Goal: Task Accomplishment & Management: Complete application form

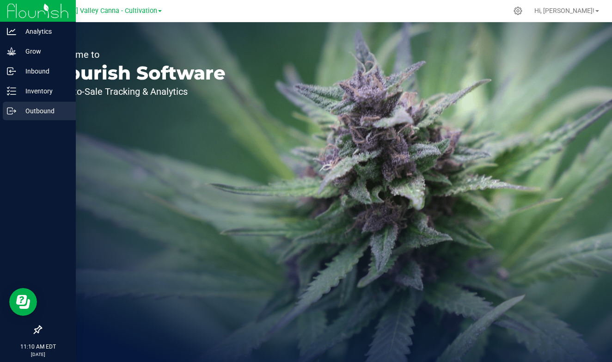
click at [35, 107] on p "Outbound" at bounding box center [43, 110] width 55 height 11
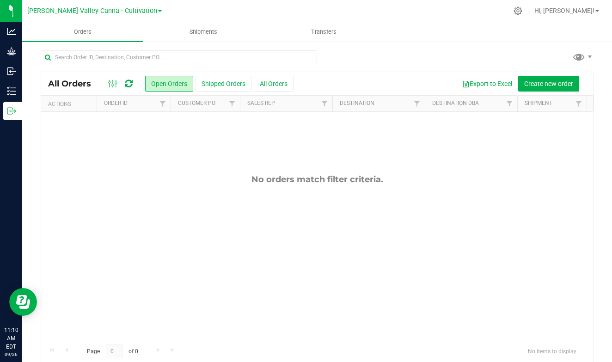
click at [133, 10] on span "[PERSON_NAME] Valley Canna - Cultivation" at bounding box center [92, 11] width 130 height 8
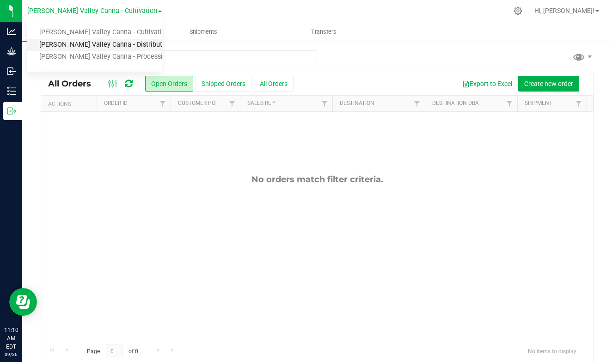
click at [123, 44] on link "[PERSON_NAME] Valley Canna - Distribution" at bounding box center [94, 45] width 135 height 12
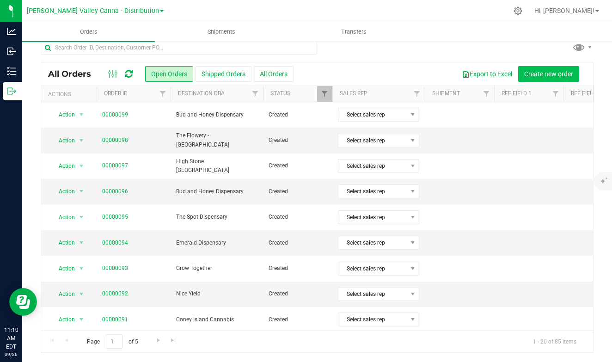
click at [554, 71] on span "Create new order" at bounding box center [548, 73] width 49 height 7
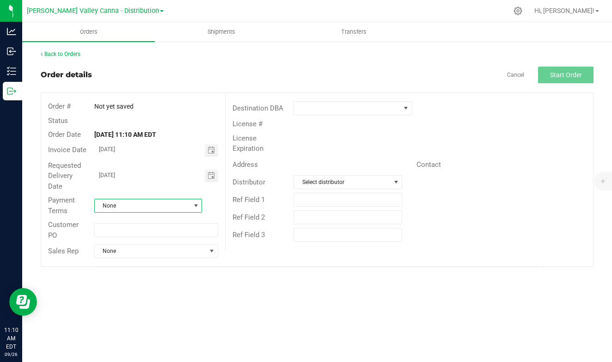
click at [129, 205] on span "None" at bounding box center [143, 205] width 96 height 13
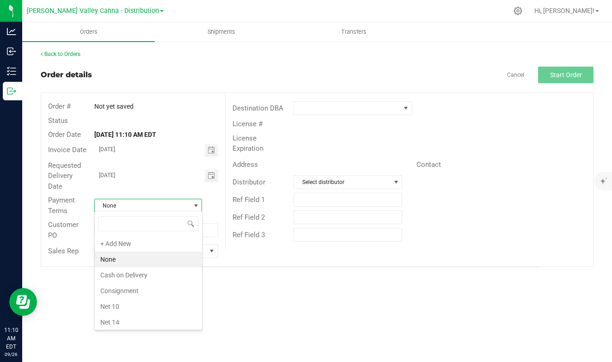
scroll to position [14, 108]
click at [137, 276] on li "Cash on Delivery" at bounding box center [148, 275] width 107 height 16
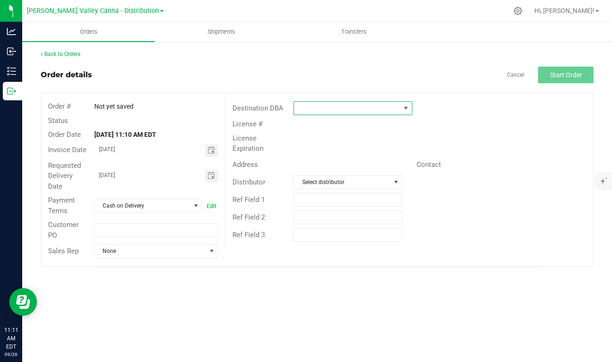
click at [405, 108] on span at bounding box center [405, 107] width 7 height 7
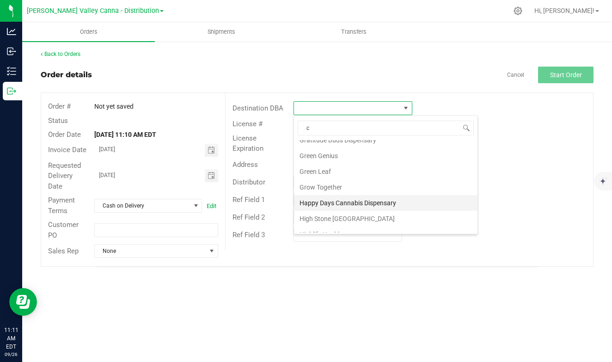
scroll to position [0, 0]
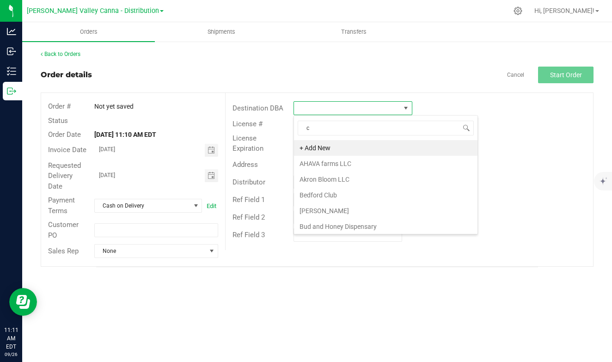
type input "ch"
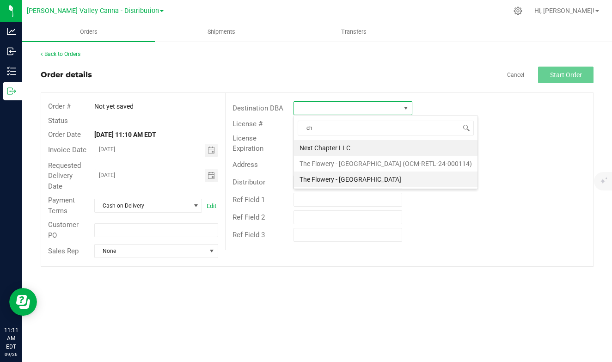
click at [343, 176] on li "The Flowery - [GEOGRAPHIC_DATA]" at bounding box center [386, 180] width 184 height 16
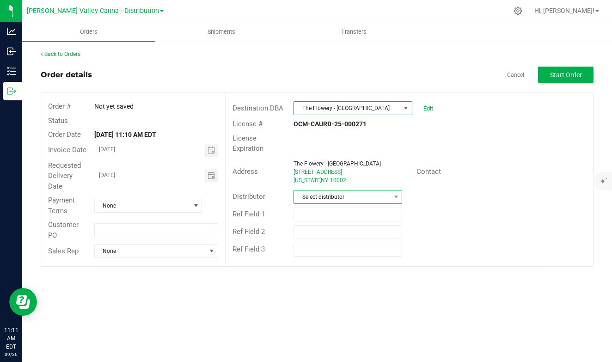
click at [349, 194] on span "Select distributor" at bounding box center [342, 196] width 96 height 13
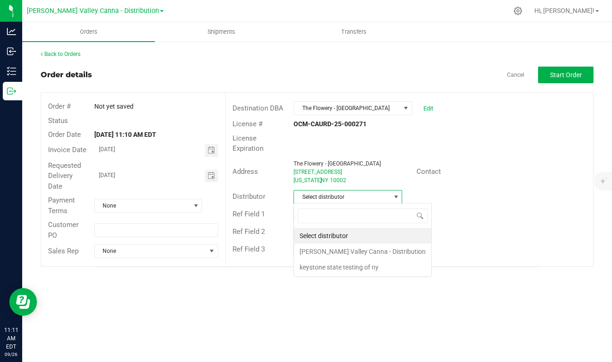
scroll to position [14, 109]
click at [337, 252] on li "[PERSON_NAME] Valley Canna - Distribution" at bounding box center [362, 252] width 137 height 16
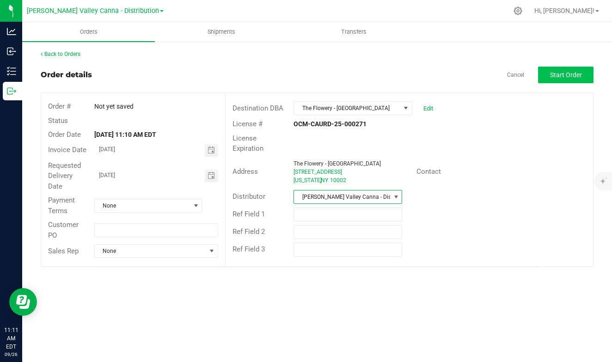
click at [552, 75] on span "Start Order" at bounding box center [566, 74] width 32 height 7
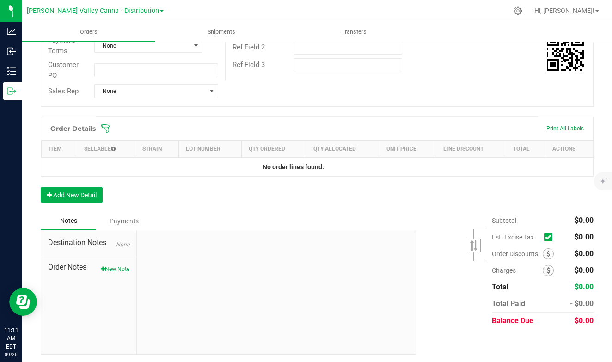
scroll to position [184, 0]
click at [82, 190] on button "Add New Detail" at bounding box center [72, 196] width 62 height 16
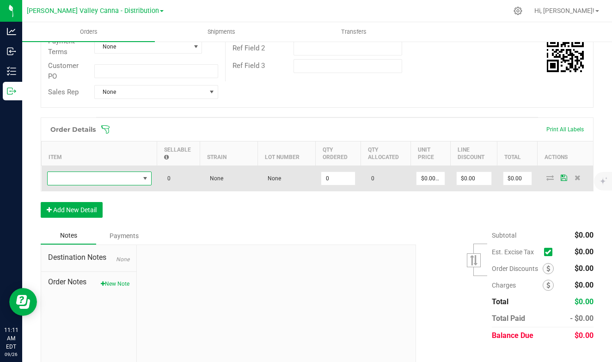
click at [146, 175] on span "NO DATA FOUND" at bounding box center [144, 178] width 7 height 7
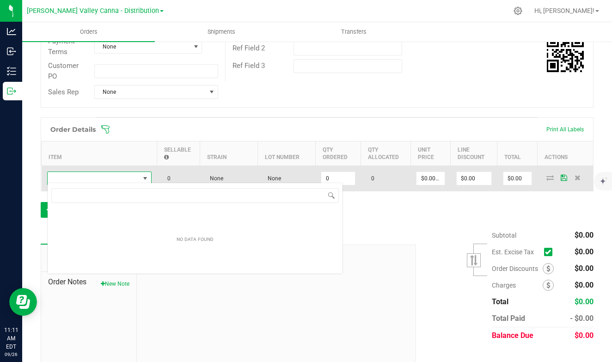
scroll to position [14, 104]
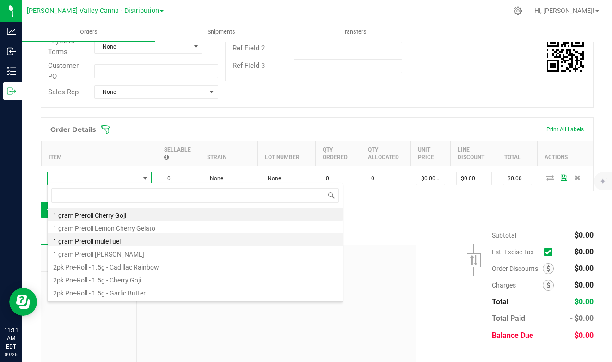
click at [104, 238] on li "1 gram Preroll mule fuel" at bounding box center [195, 239] width 295 height 13
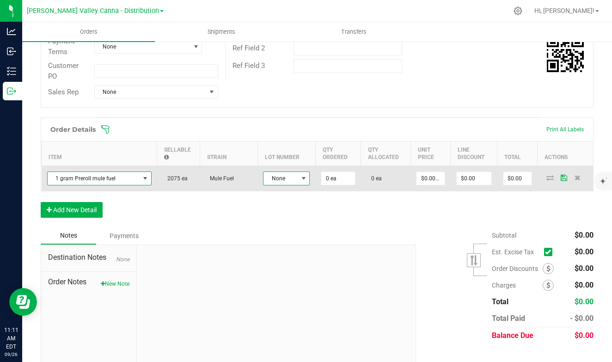
click at [300, 176] on span at bounding box center [303, 178] width 7 height 7
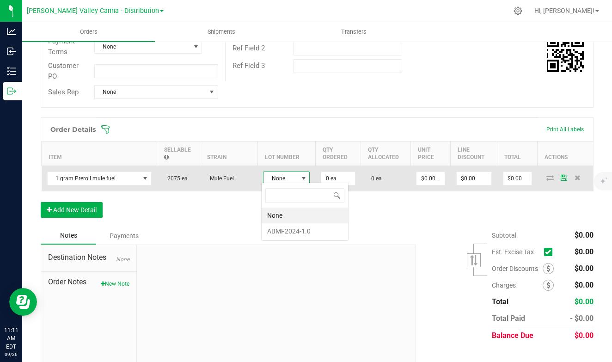
scroll to position [14, 47]
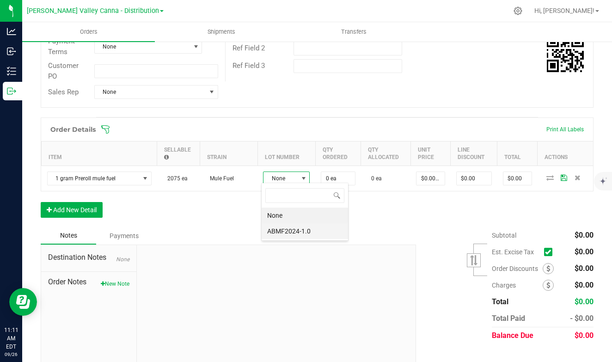
click at [291, 229] on li "ABMF2024-1.0" at bounding box center [305, 231] width 86 height 16
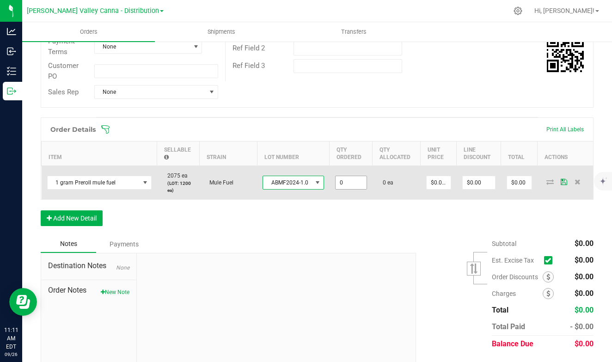
click at [337, 181] on input "0" at bounding box center [351, 182] width 31 height 13
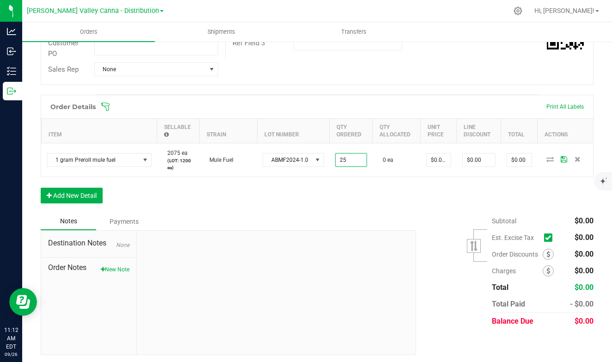
scroll to position [206, 0]
type input "25 ea"
click at [83, 190] on button "Add New Detail" at bounding box center [72, 196] width 62 height 16
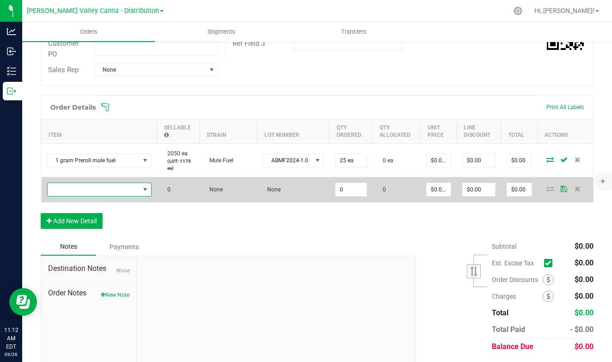
click at [145, 186] on span "NO DATA FOUND" at bounding box center [144, 189] width 7 height 7
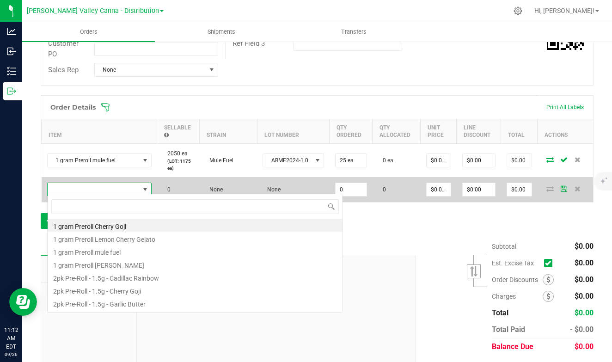
scroll to position [14, 104]
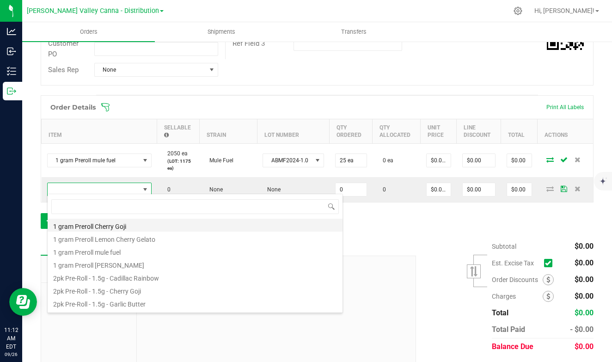
click at [114, 223] on li "1 gram Preroll Cherry Goji" at bounding box center [195, 225] width 295 height 13
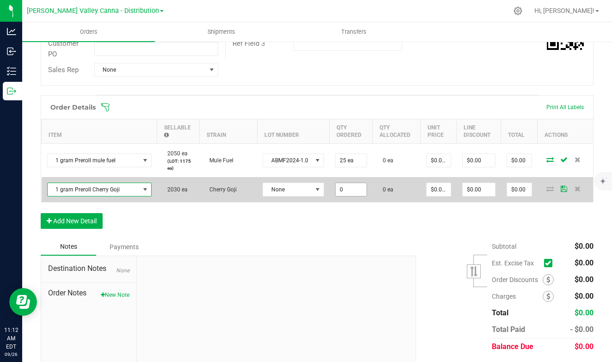
click at [337, 185] on input "0" at bounding box center [351, 189] width 31 height 13
type input "25 ea"
click at [314, 186] on span at bounding box center [317, 189] width 7 height 7
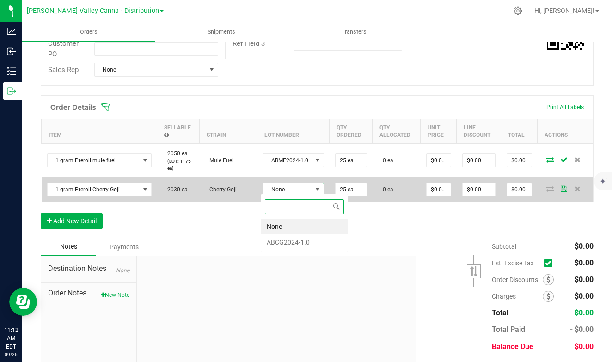
scroll to position [14, 57]
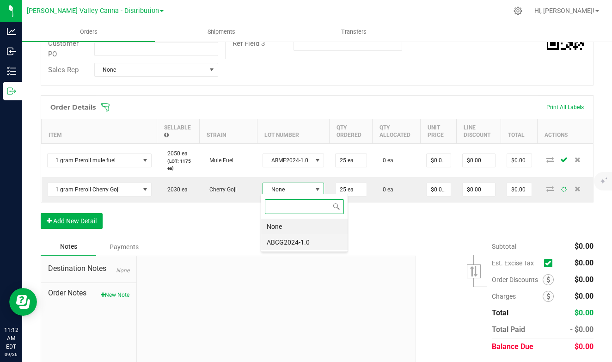
click at [292, 244] on li "ABCG2024-1.0" at bounding box center [304, 242] width 86 height 16
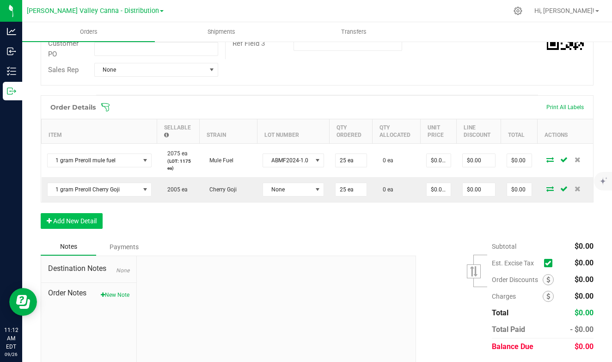
click at [91, 217] on button "Add New Detail" at bounding box center [72, 221] width 62 height 16
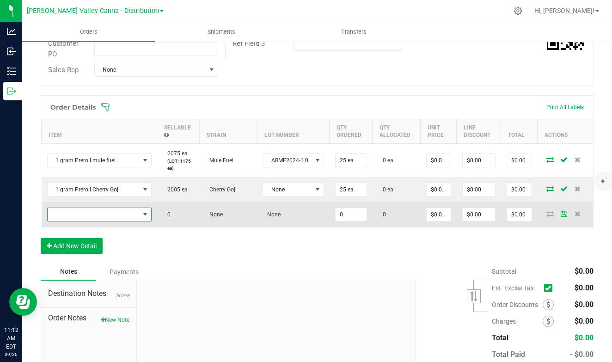
click at [144, 211] on span "NO DATA FOUND" at bounding box center [144, 214] width 7 height 7
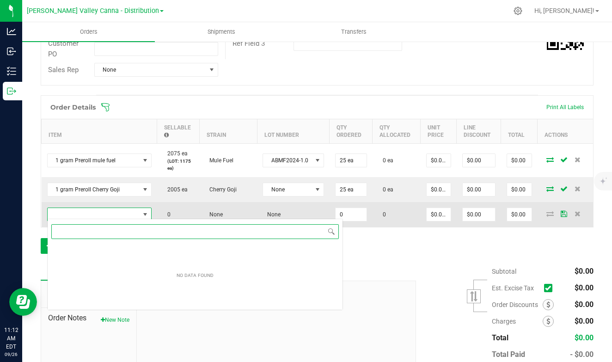
scroll to position [14, 104]
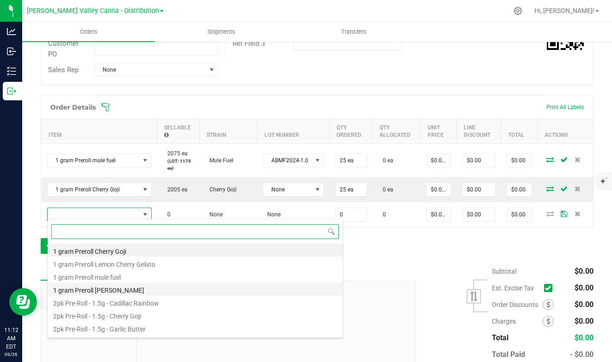
click at [101, 288] on li "1 gram Preroll [PERSON_NAME]" at bounding box center [195, 288] width 295 height 13
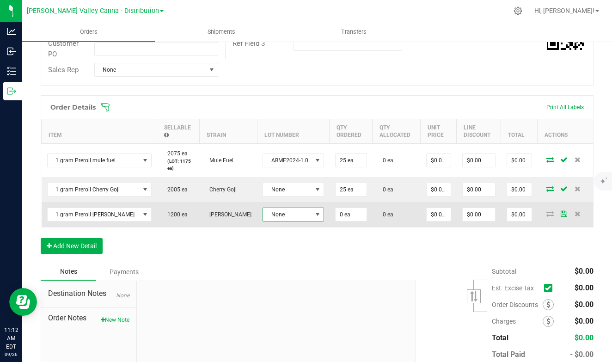
click at [314, 216] on span at bounding box center [318, 214] width 12 height 13
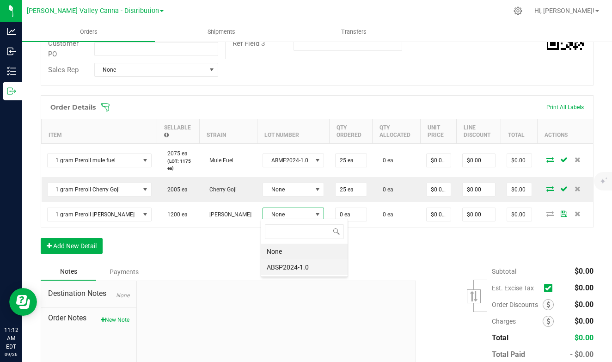
click at [300, 265] on li "ABSP2024-1.0" at bounding box center [304, 267] width 86 height 16
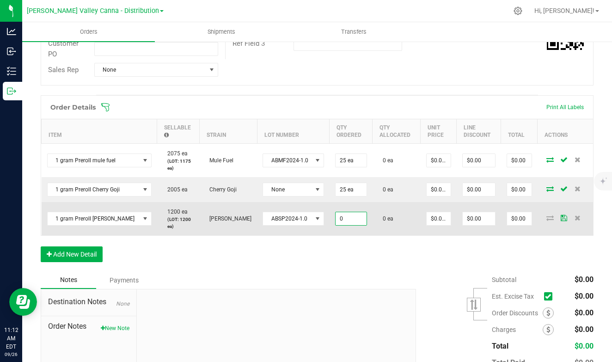
click at [336, 214] on input "0" at bounding box center [351, 218] width 31 height 13
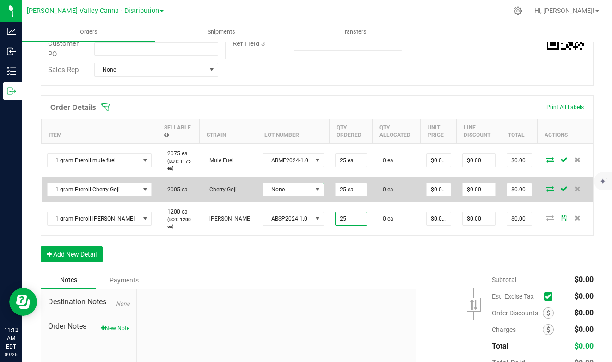
type input "25 ea"
click at [314, 186] on span at bounding box center [317, 189] width 7 height 7
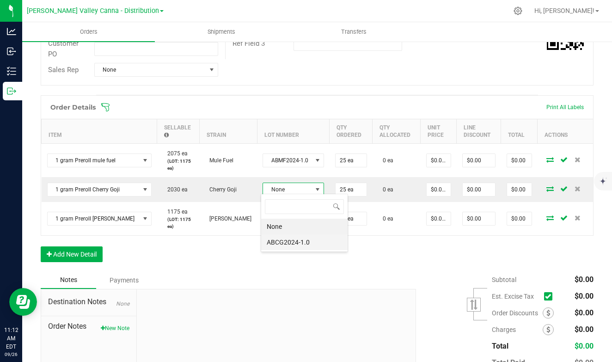
click at [298, 242] on li "ABCG2024-1.0" at bounding box center [304, 242] width 86 height 16
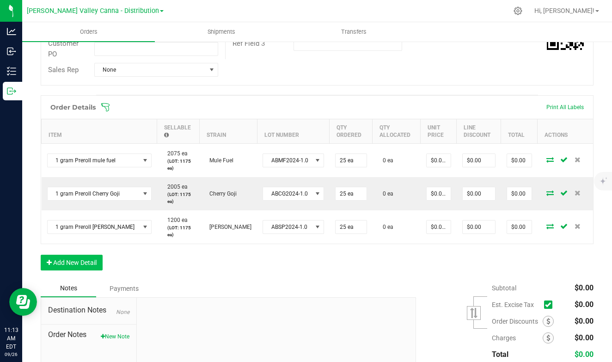
click at [93, 257] on button "Add New Detail" at bounding box center [72, 263] width 62 height 16
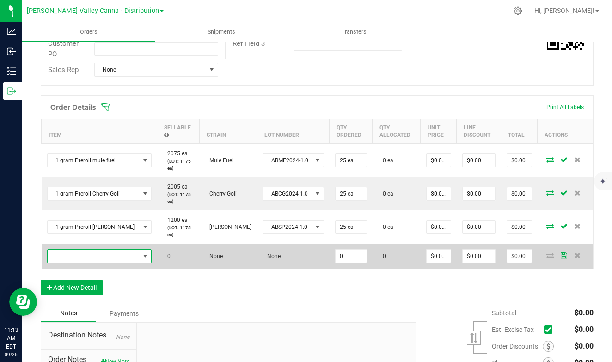
click at [143, 252] on span "NO DATA FOUND" at bounding box center [144, 255] width 7 height 7
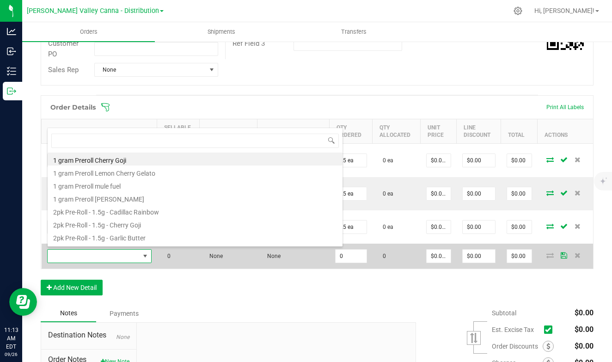
scroll to position [14, 104]
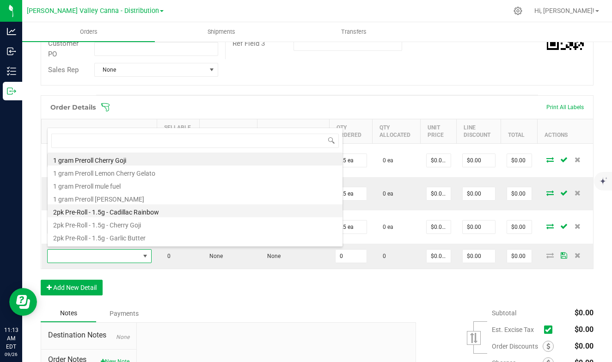
click at [98, 212] on li "2pk Pre-Roll - 1.5g - Cadillac Rainbow" at bounding box center [195, 210] width 295 height 13
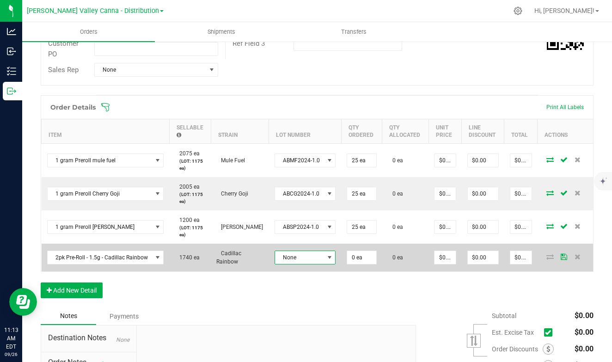
click at [326, 256] on span at bounding box center [329, 257] width 7 height 7
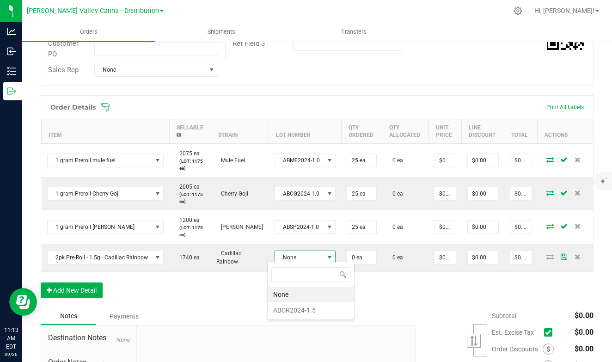
scroll to position [14, 57]
click at [298, 312] on li "ABCR2024-1.5" at bounding box center [311, 310] width 86 height 16
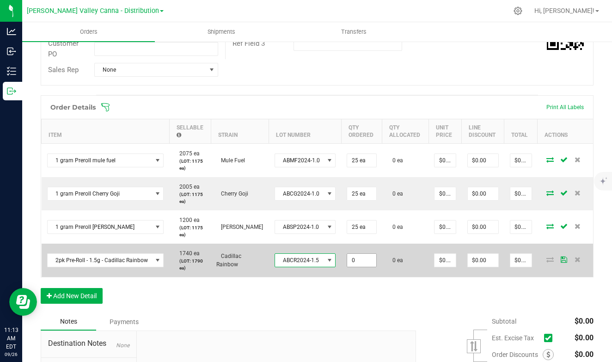
click at [347, 258] on input "0" at bounding box center [361, 260] width 29 height 13
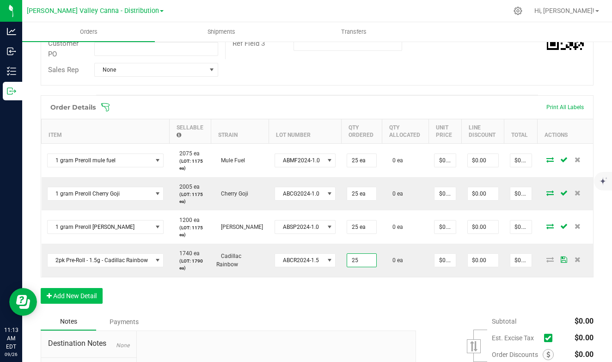
type input "25 ea"
click at [89, 294] on button "Add New Detail" at bounding box center [72, 296] width 62 height 16
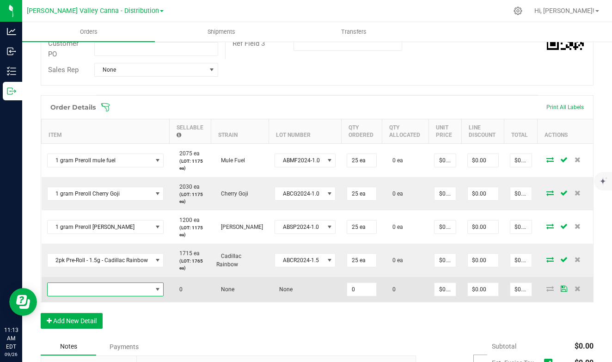
click at [152, 283] on span "NO DATA FOUND" at bounding box center [158, 289] width 12 height 13
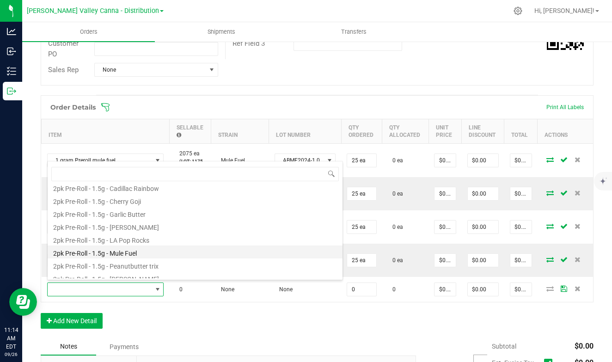
scroll to position [59, 0]
click at [109, 251] on li "2pk Pre-Roll - 1.5g - Mule Fuel" at bounding box center [195, 249] width 295 height 13
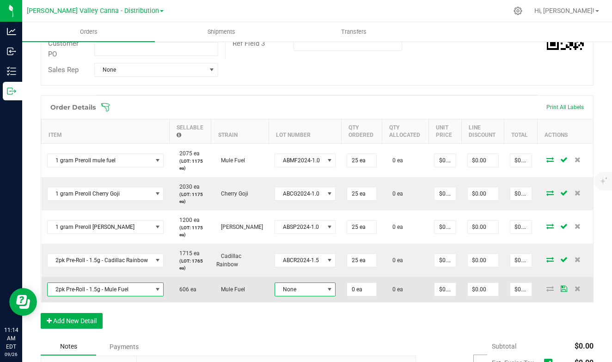
click at [326, 286] on span at bounding box center [329, 289] width 7 height 7
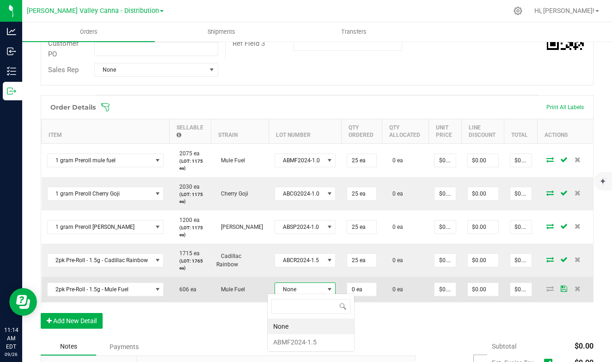
scroll to position [14, 57]
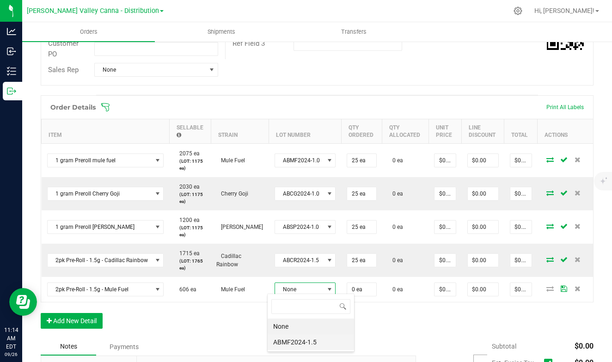
click at [292, 343] on li "ABMF2024-1.5" at bounding box center [311, 342] width 86 height 16
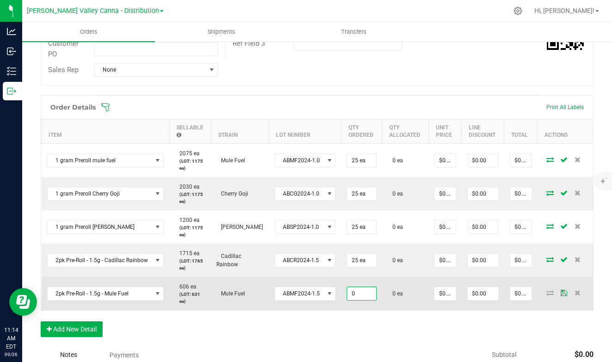
click at [347, 290] on input "0" at bounding box center [361, 293] width 29 height 13
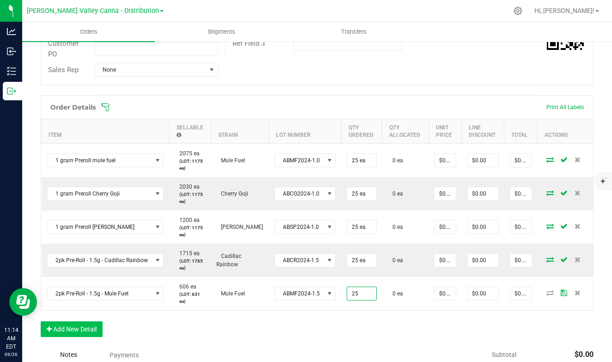
type input "25 ea"
click at [95, 321] on button "Add New Detail" at bounding box center [72, 329] width 62 height 16
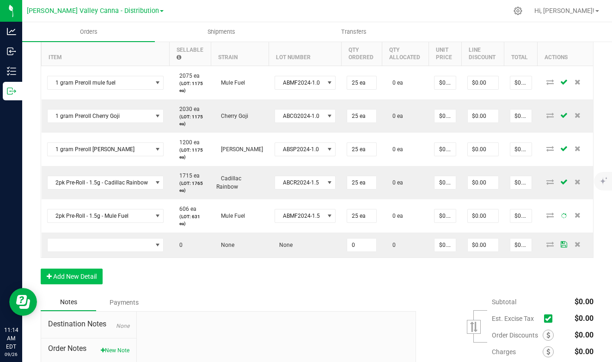
scroll to position [285, 0]
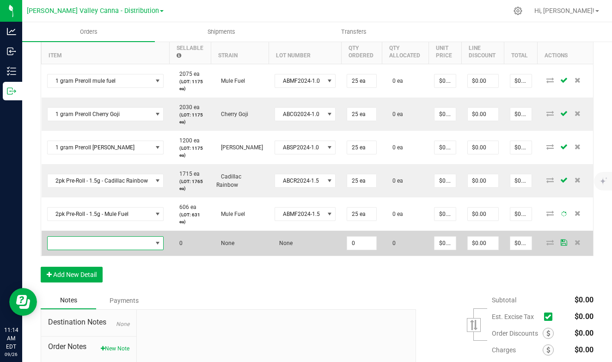
click at [154, 239] on span "NO DATA FOUND" at bounding box center [157, 242] width 7 height 7
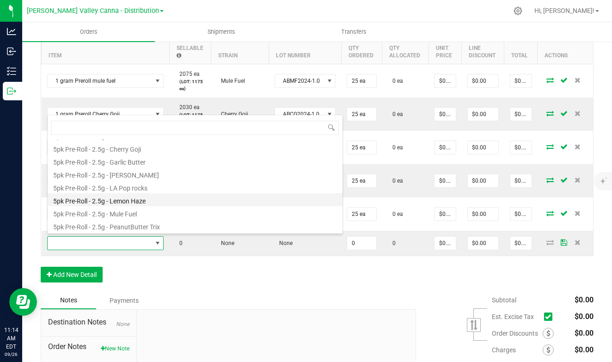
scroll to position [166, 0]
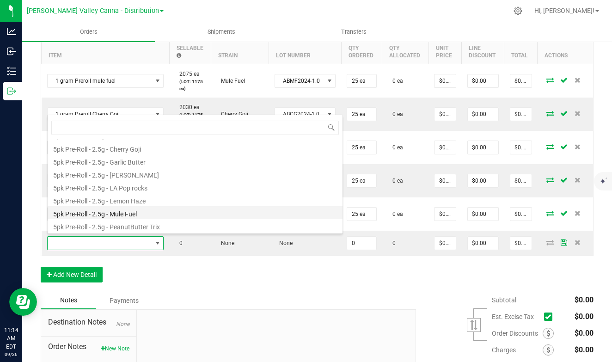
click at [105, 210] on li "5pk Pre-Roll - 2.5g - Mule Fuel" at bounding box center [195, 212] width 295 height 13
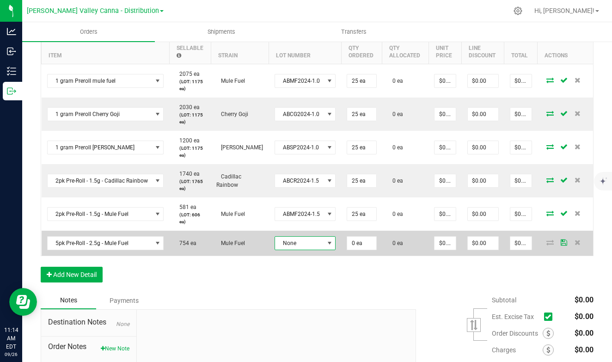
click at [285, 244] on span "None" at bounding box center [299, 243] width 49 height 13
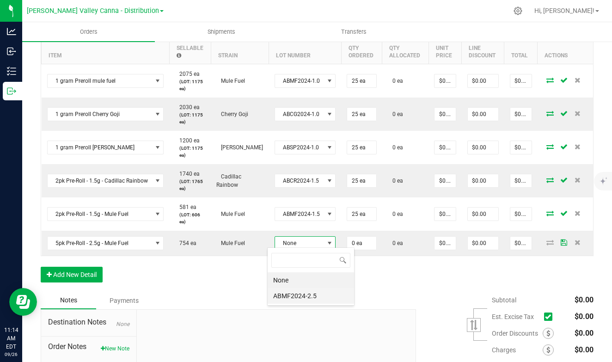
click at [283, 296] on li "ABMF2024-2.5" at bounding box center [311, 296] width 86 height 16
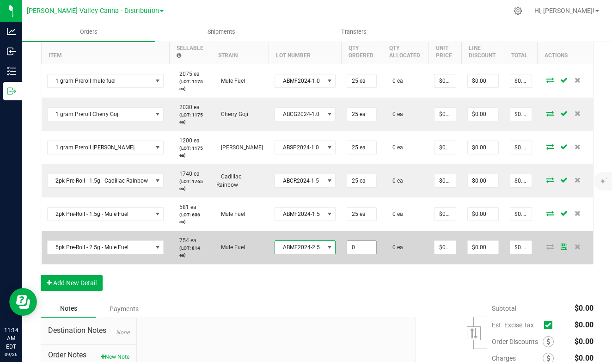
click at [347, 246] on input "0" at bounding box center [361, 247] width 29 height 13
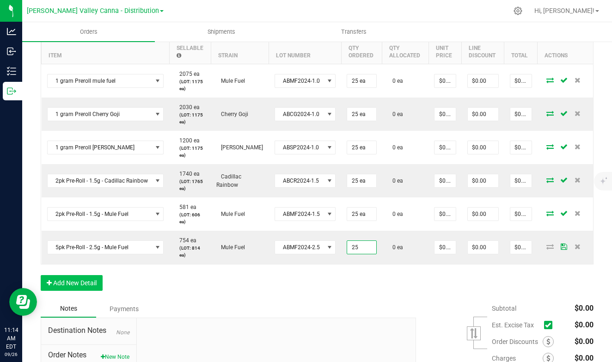
type input "25 ea"
click at [70, 282] on button "Add New Detail" at bounding box center [72, 283] width 62 height 16
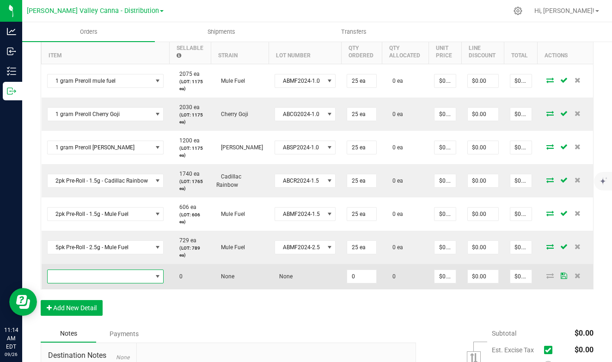
click at [154, 273] on span "NO DATA FOUND" at bounding box center [157, 276] width 7 height 7
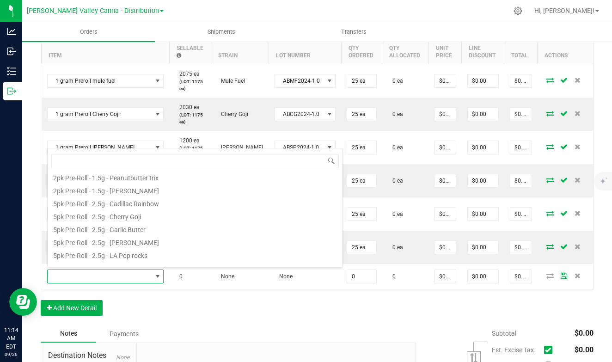
scroll to position [131, 0]
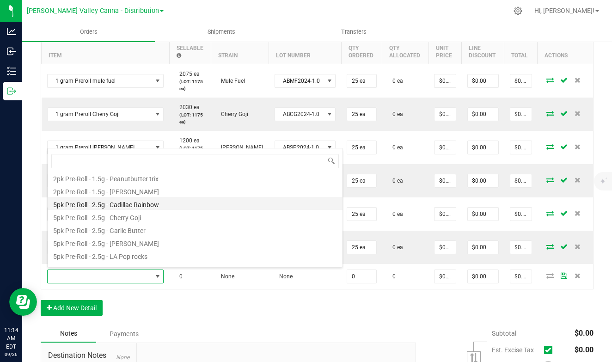
click at [107, 203] on li "5pk Pre-Roll - 2.5g - Cadillac Rainbow" at bounding box center [195, 203] width 295 height 13
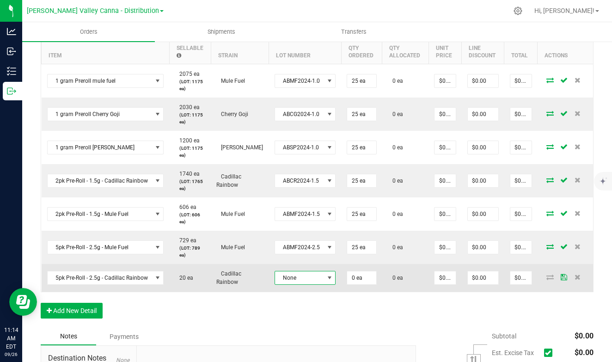
click at [326, 275] on span at bounding box center [329, 277] width 7 height 7
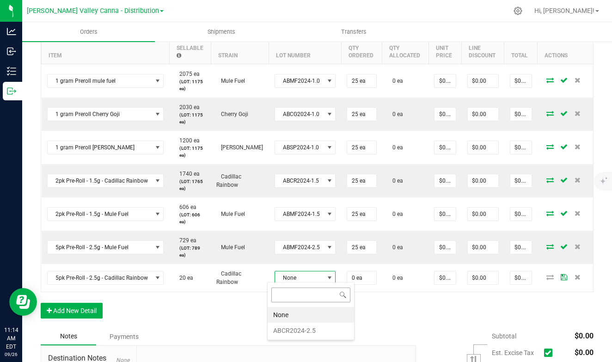
scroll to position [14, 57]
click at [299, 327] on li "ABCR2024-2.5" at bounding box center [311, 331] width 86 height 16
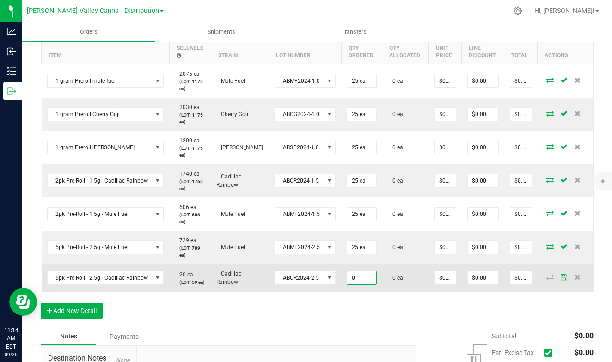
click at [347, 278] on input "0" at bounding box center [361, 277] width 29 height 13
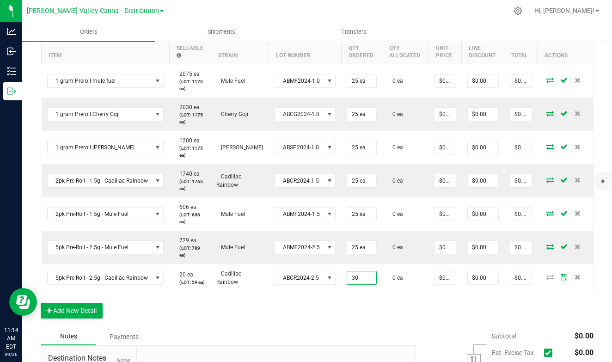
type input "30 ea"
click at [320, 313] on div "Order Details Print All Labels Item Sellable Strain Lot Number Qty Ordered Qty …" at bounding box center [317, 172] width 553 height 312
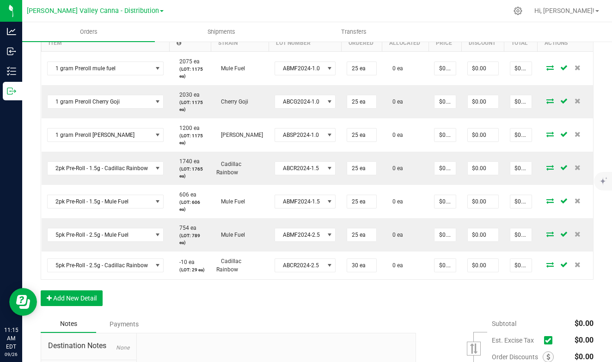
scroll to position [304, 0]
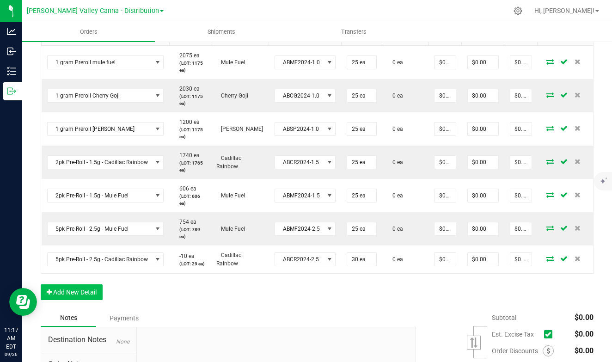
click at [84, 291] on button "Add New Detail" at bounding box center [72, 292] width 62 height 16
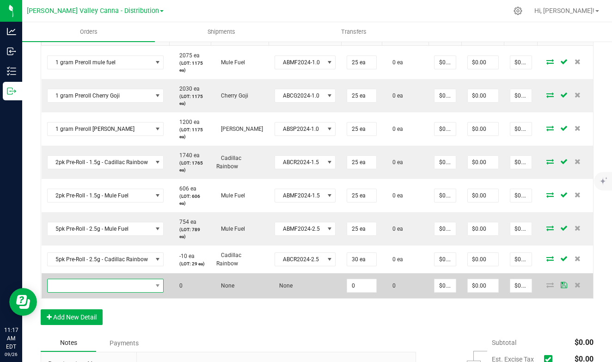
click at [158, 285] on span "NO DATA FOUND" at bounding box center [105, 286] width 117 height 14
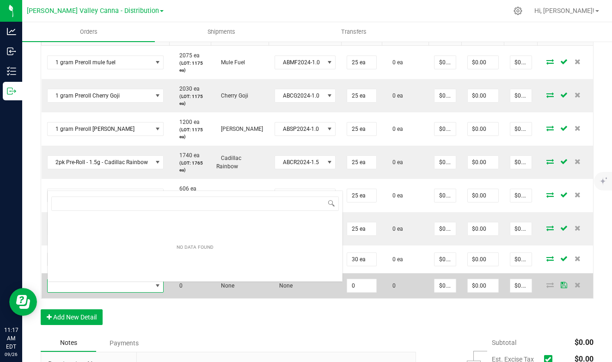
scroll to position [14, 111]
click at [154, 287] on span at bounding box center [157, 285] width 7 height 7
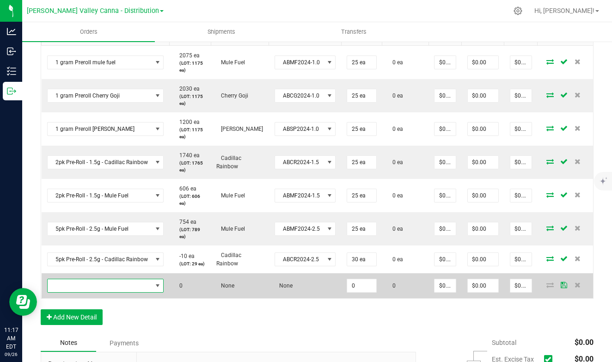
click at [154, 287] on span "NO DATA FOUND" at bounding box center [157, 285] width 7 height 7
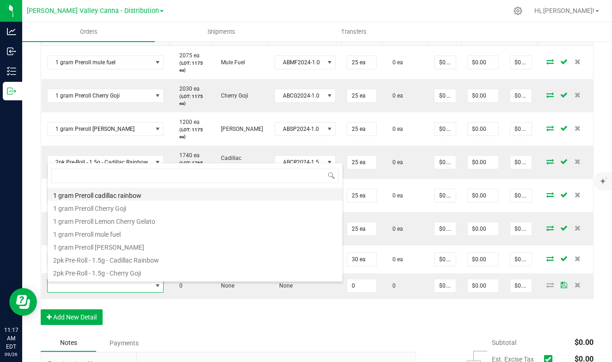
click at [108, 193] on li "1 gram Preroll cadillac rainbow" at bounding box center [195, 194] width 295 height 13
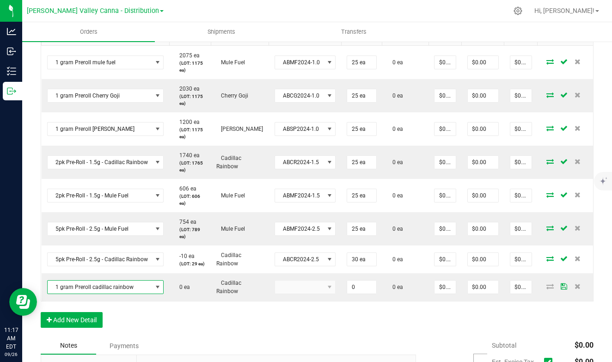
type input "0 ea"
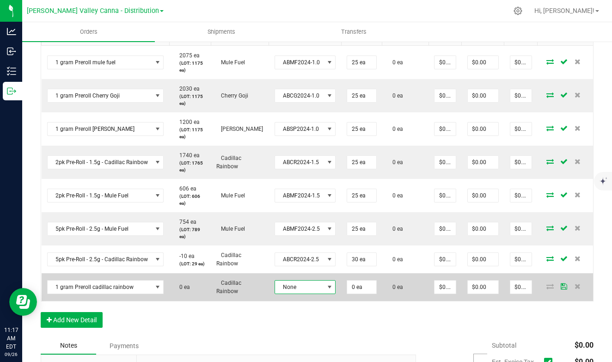
click at [326, 291] on span at bounding box center [329, 286] width 7 height 7
click at [308, 288] on span "None" at bounding box center [299, 287] width 49 height 13
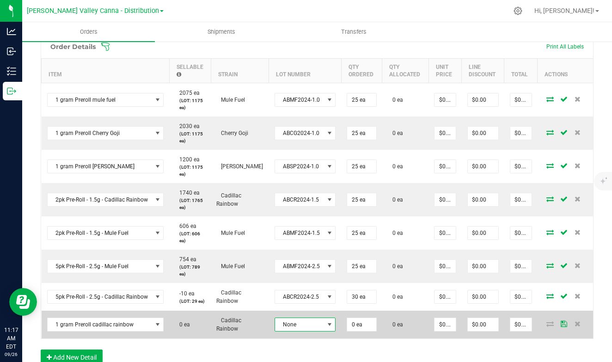
scroll to position [265, 0]
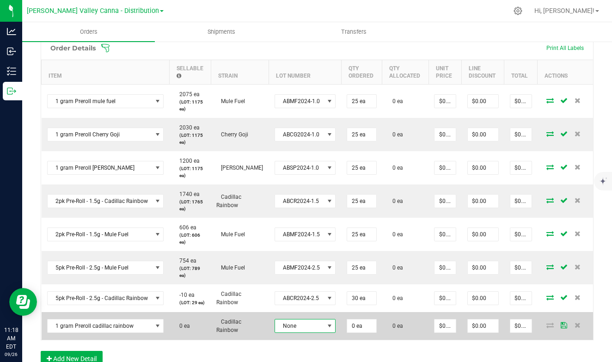
click at [326, 329] on span at bounding box center [329, 325] width 7 height 7
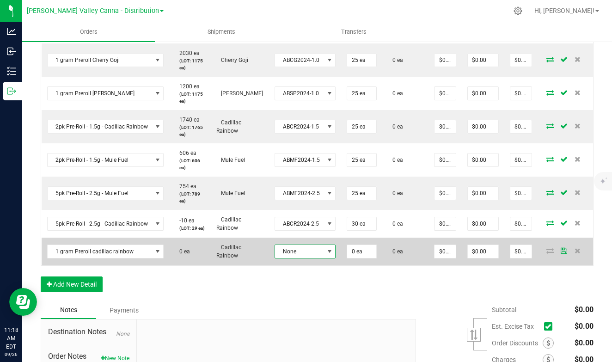
scroll to position [343, 0]
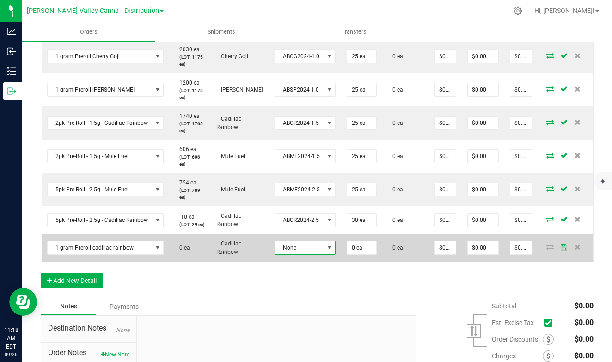
click at [326, 248] on span at bounding box center [329, 247] width 7 height 7
click at [154, 247] on span at bounding box center [157, 247] width 7 height 7
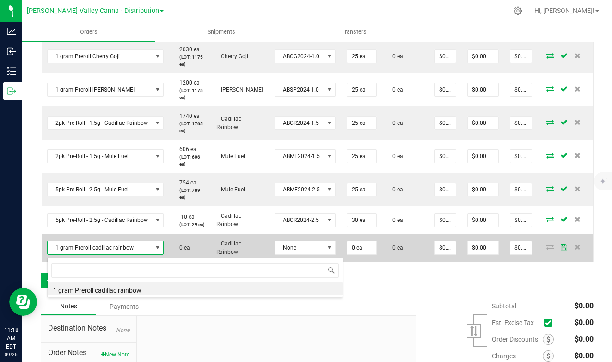
scroll to position [14, 111]
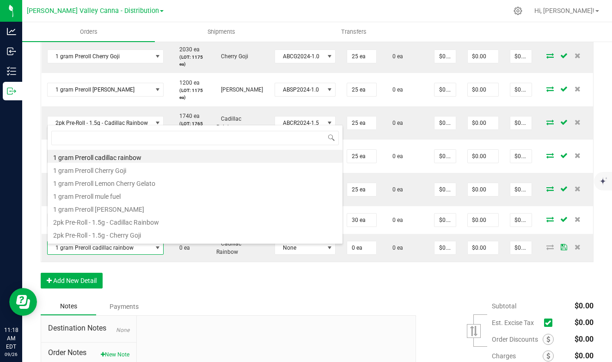
click at [120, 154] on li "1 gram Preroll cadillac rainbow" at bounding box center [195, 156] width 295 height 13
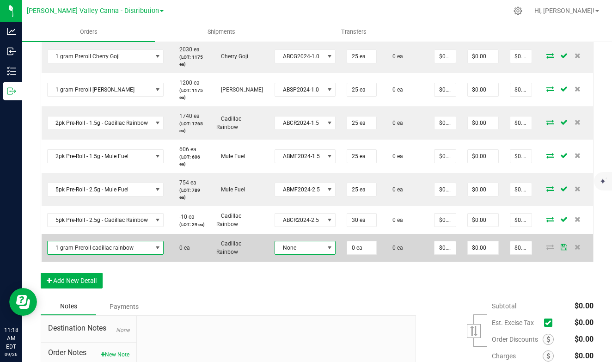
click at [326, 251] on span at bounding box center [329, 247] width 7 height 7
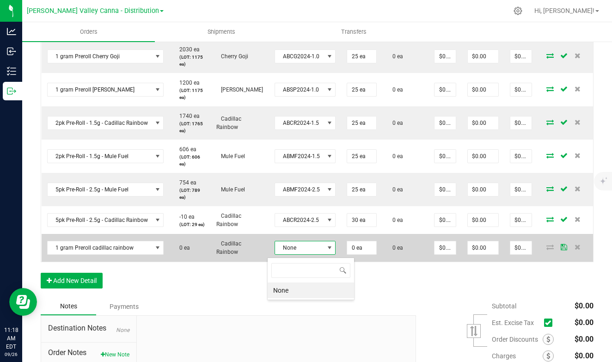
scroll to position [0, 0]
click at [326, 251] on span at bounding box center [329, 247] width 7 height 7
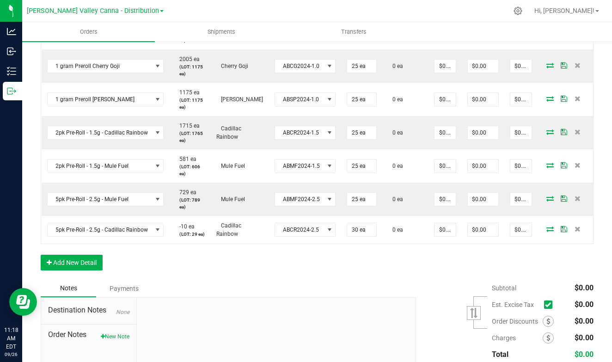
scroll to position [318, 0]
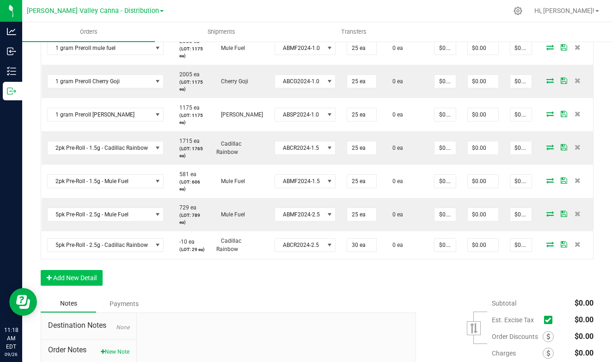
click at [80, 283] on button "Add New Detail" at bounding box center [72, 278] width 62 height 16
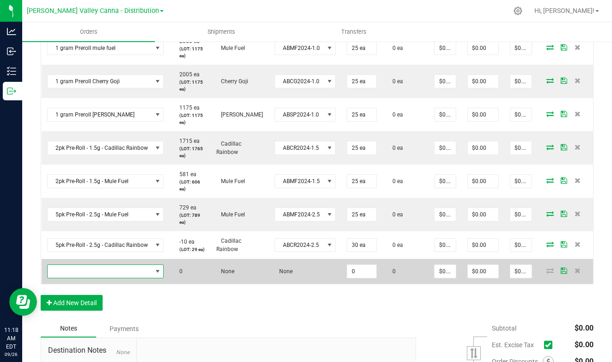
click at [154, 272] on span "NO DATA FOUND" at bounding box center [157, 271] width 7 height 7
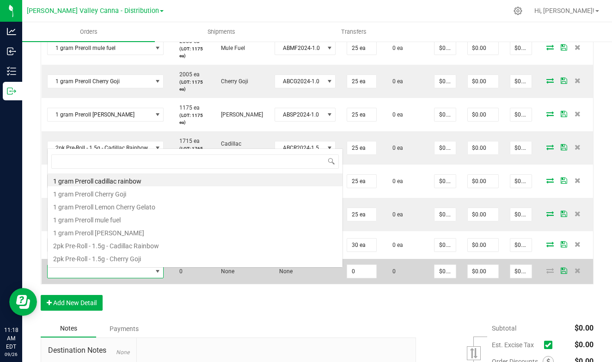
scroll to position [14, 111]
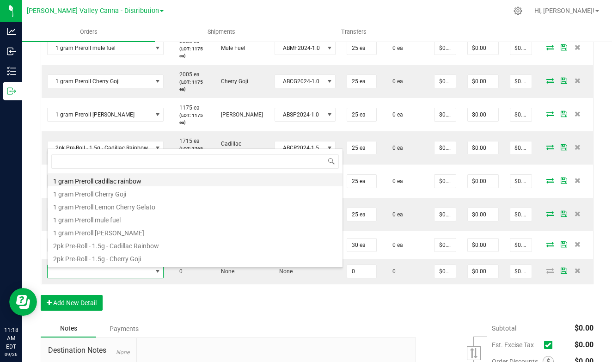
click at [114, 176] on li "1 gram Preroll cadillac rainbow" at bounding box center [195, 179] width 295 height 13
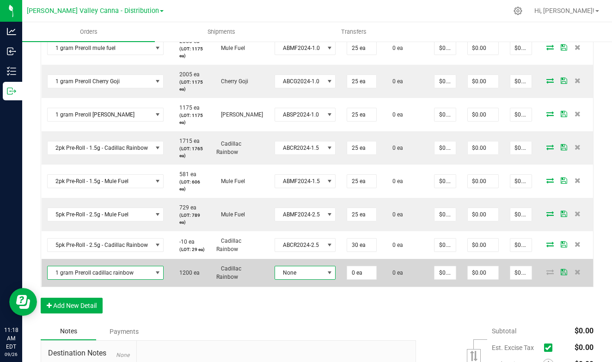
click at [326, 276] on span at bounding box center [329, 272] width 7 height 7
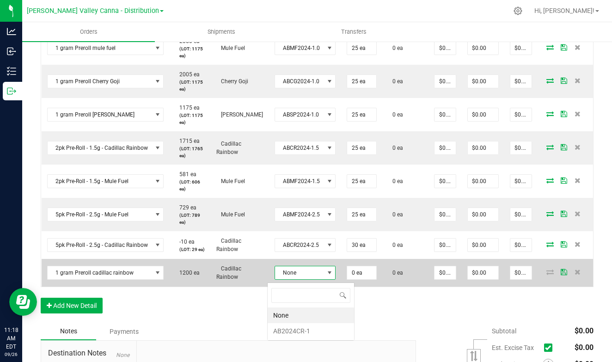
scroll to position [14, 57]
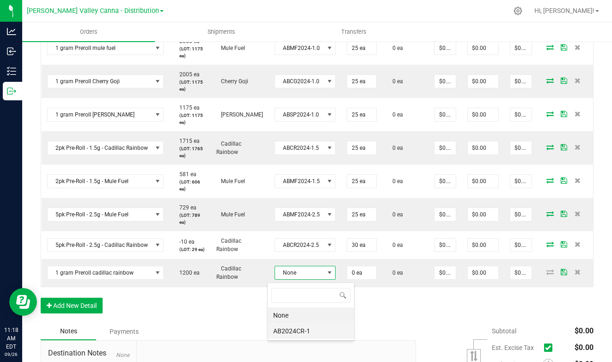
click at [302, 331] on li "AB2024CR-1" at bounding box center [311, 331] width 86 height 16
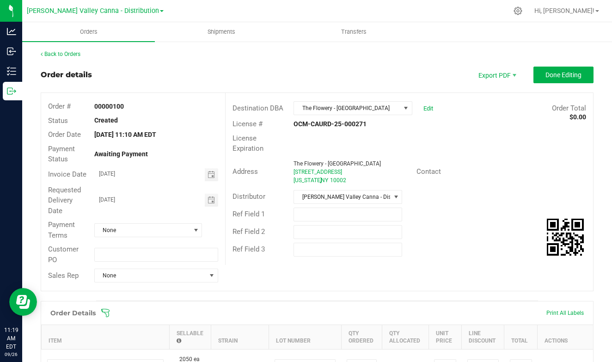
scroll to position [0, 0]
click at [575, 70] on button "Done Editing" at bounding box center [563, 75] width 60 height 17
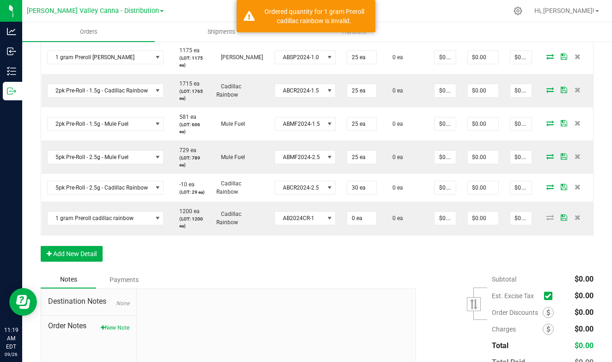
scroll to position [380, 0]
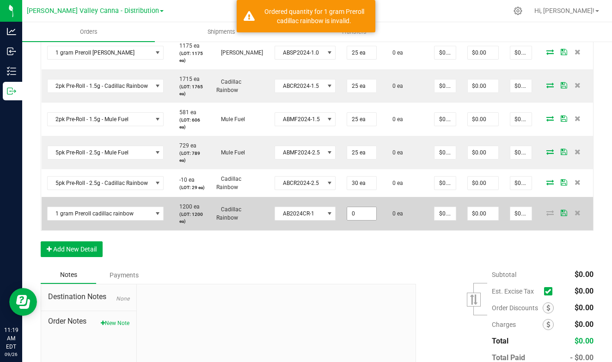
click at [347, 218] on input "0" at bounding box center [361, 213] width 29 height 13
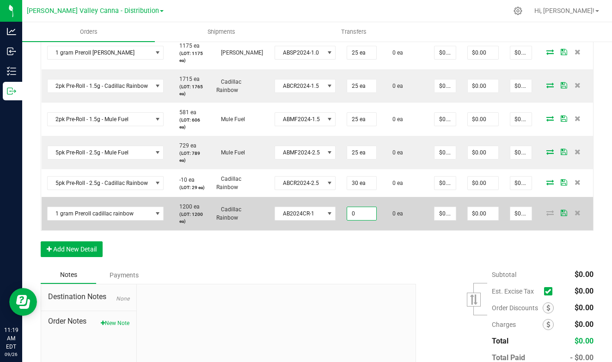
click at [347, 218] on input "0" at bounding box center [361, 213] width 29 height 13
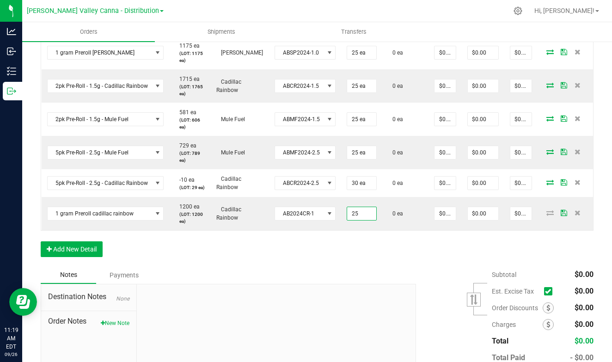
type input "25 ea"
click at [395, 261] on div "Order Details Print All Labels Item Sellable Strain Lot Number Qty Ordered Qty …" at bounding box center [317, 93] width 553 height 345
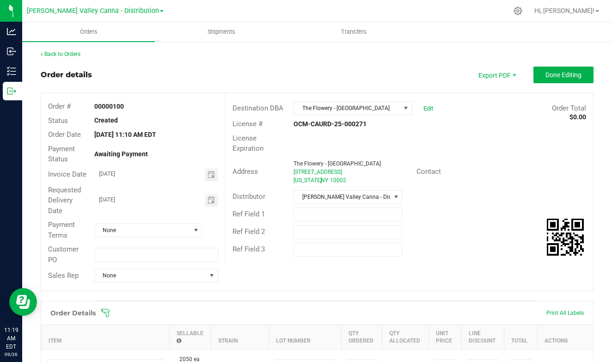
scroll to position [0, 0]
click at [562, 78] on span "Done Editing" at bounding box center [563, 74] width 36 height 7
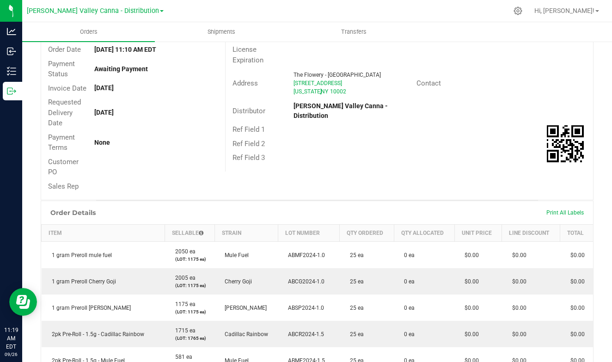
scroll to position [40, 0]
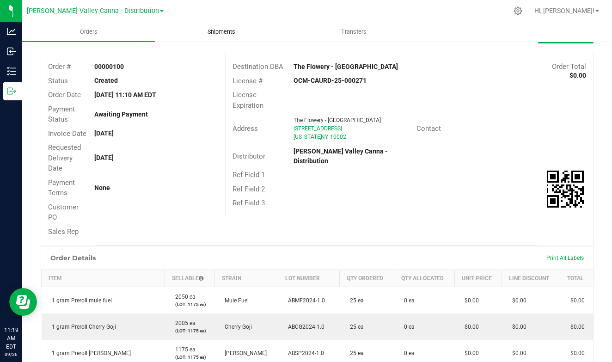
click at [218, 29] on span "Shipments" at bounding box center [221, 32] width 53 height 8
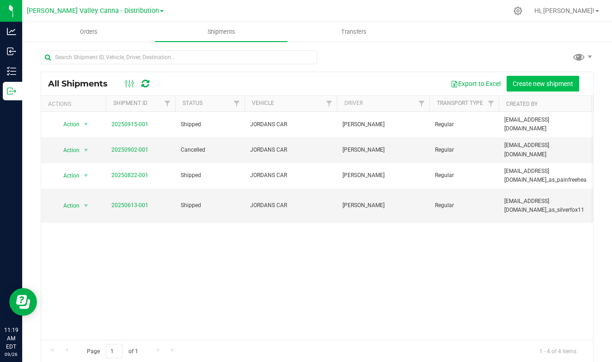
click at [536, 85] on span "Create new shipment" at bounding box center [543, 83] width 61 height 7
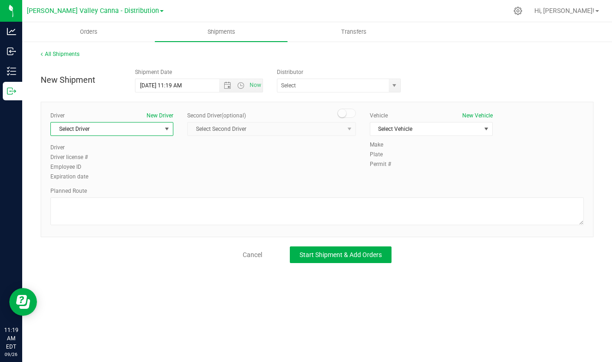
click at [167, 129] on span "select" at bounding box center [166, 128] width 7 height 7
click at [126, 166] on li "[PERSON_NAME]" at bounding box center [112, 168] width 122 height 14
click at [488, 126] on span "select" at bounding box center [486, 128] width 7 height 7
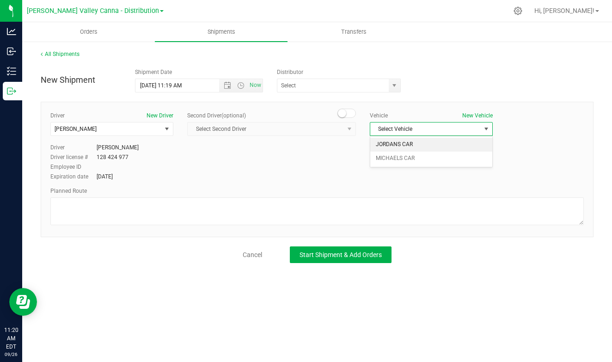
click at [439, 145] on li "JORDANS CAR" at bounding box center [431, 145] width 122 height 14
click at [333, 254] on span "Start Shipment & Add Orders" at bounding box center [341, 254] width 82 height 7
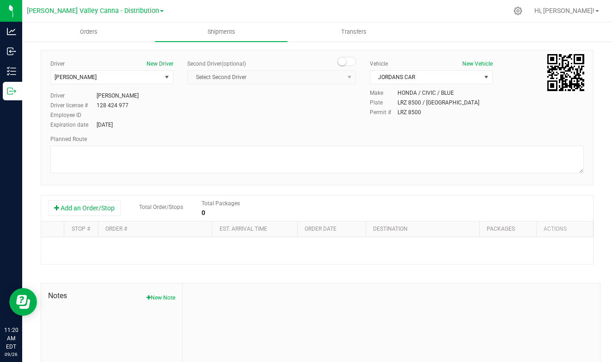
scroll to position [23, 0]
click at [105, 207] on button "Add an Order/Stop" at bounding box center [84, 208] width 73 height 16
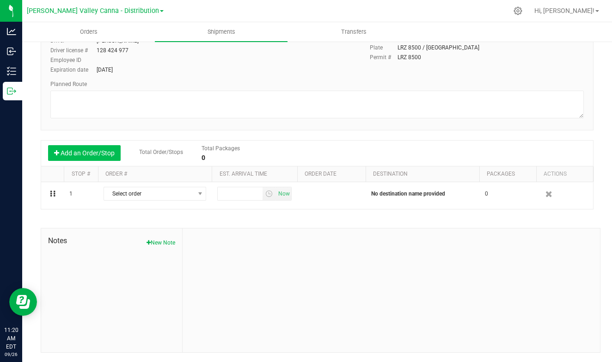
scroll to position [110, 0]
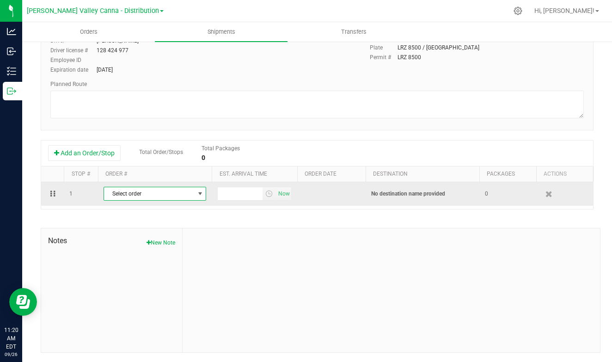
click at [192, 195] on span "Select order" at bounding box center [149, 193] width 90 height 13
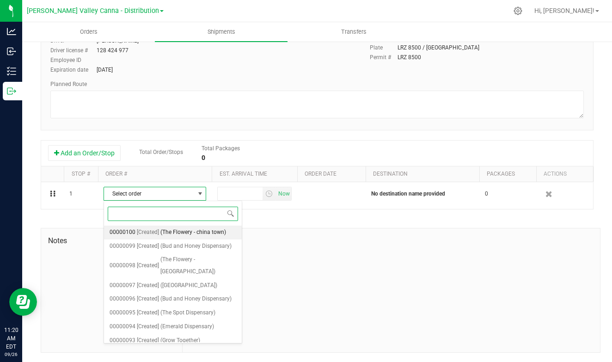
click at [180, 233] on span "(The Flowery - china town)" at bounding box center [193, 233] width 66 height 12
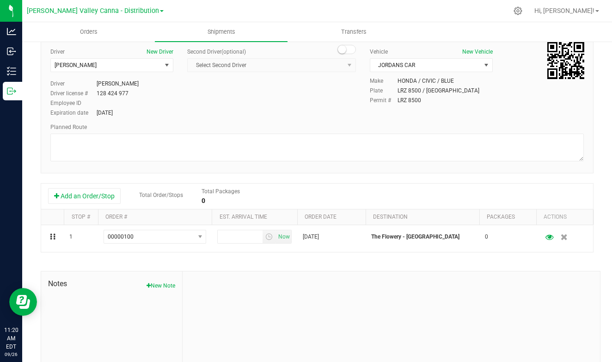
scroll to position [65, 0]
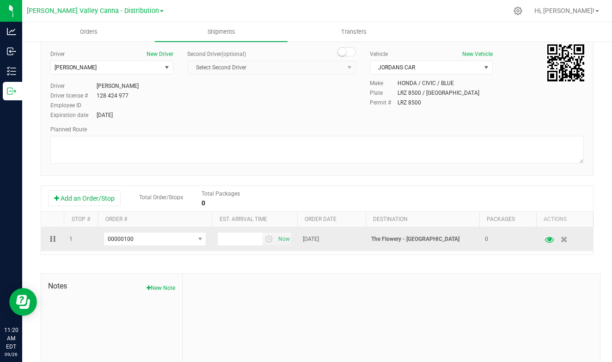
click at [550, 241] on icon "button" at bounding box center [549, 239] width 9 height 6
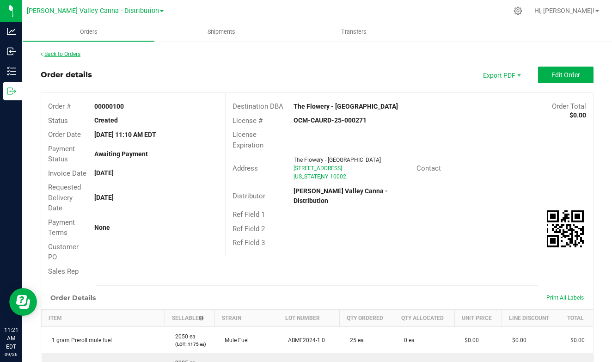
click at [69, 55] on link "Back to Orders" at bounding box center [61, 54] width 40 height 6
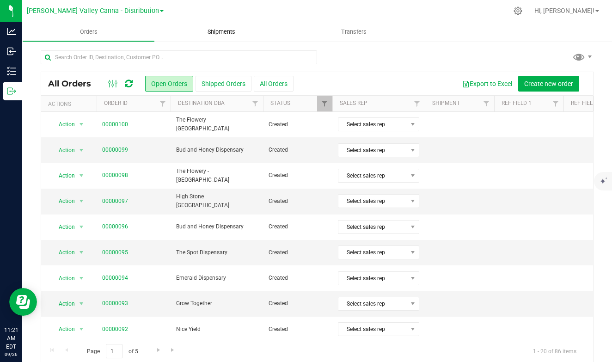
click at [223, 32] on span "Shipments" at bounding box center [221, 32] width 53 height 8
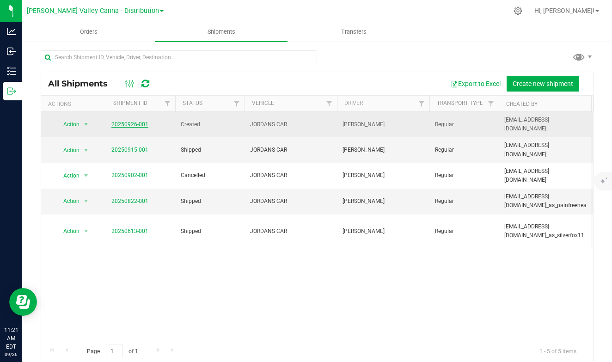
click at [129, 122] on link "20250926-001" at bounding box center [129, 124] width 37 height 6
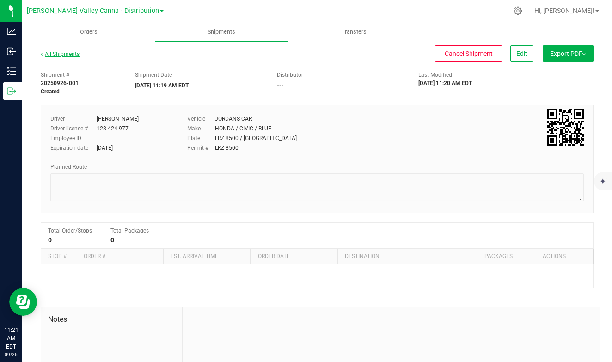
click at [74, 56] on link "All Shipments" at bounding box center [60, 54] width 39 height 6
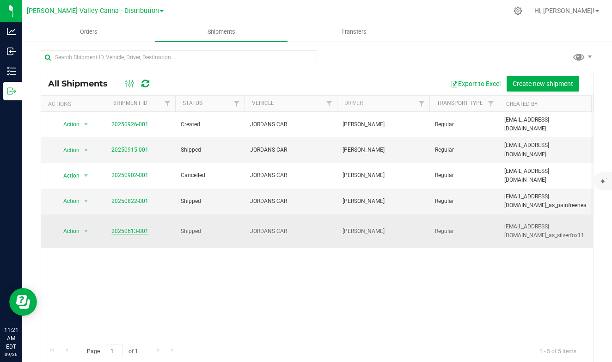
click at [125, 228] on link "20250613-001" at bounding box center [129, 231] width 37 height 6
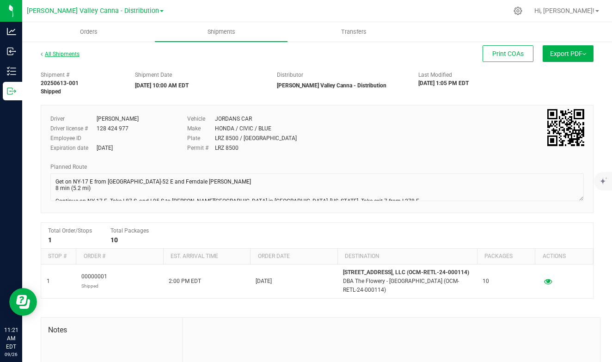
click at [72, 56] on link "All Shipments" at bounding box center [60, 54] width 39 height 6
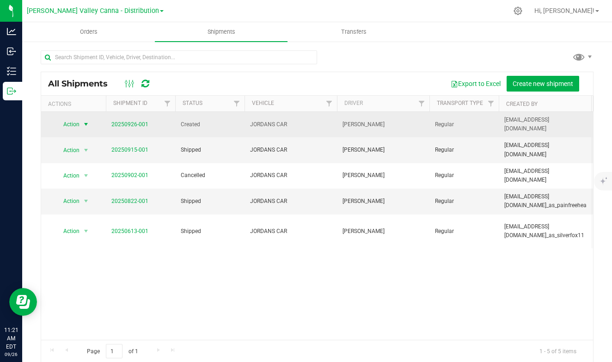
click at [66, 121] on span "Action" at bounding box center [67, 124] width 25 height 13
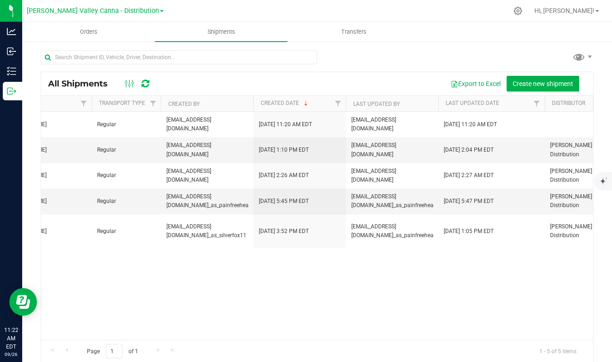
scroll to position [0, 340]
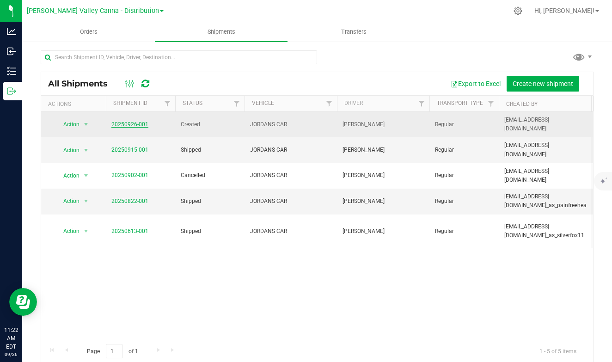
click at [134, 121] on link "20250926-001" at bounding box center [129, 124] width 37 height 6
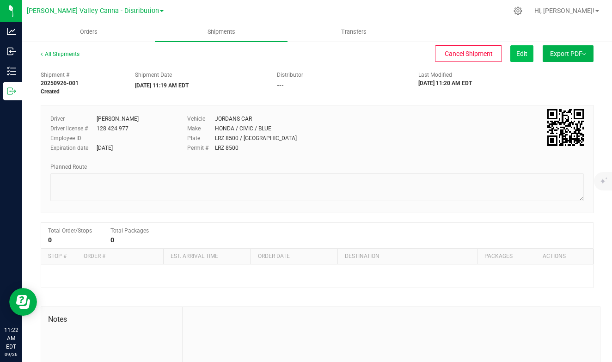
click at [513, 51] on button "Edit" at bounding box center [521, 53] width 23 height 17
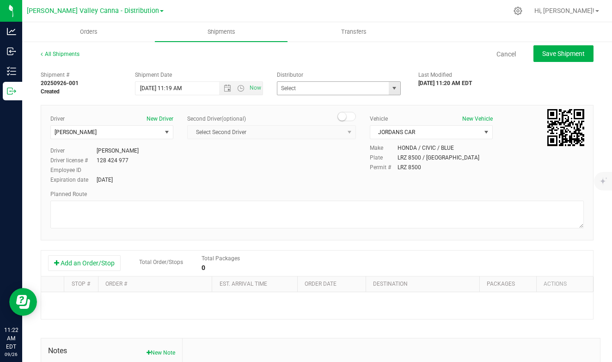
click at [398, 88] on span "select" at bounding box center [394, 88] width 7 height 7
click at [361, 104] on li "[PERSON_NAME] Valley Canna - Distribution" at bounding box center [338, 104] width 123 height 14
type input "[PERSON_NAME] Valley Canna - Distribution"
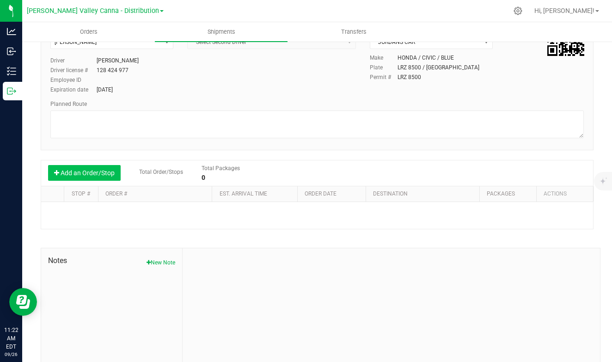
click at [72, 168] on button "Add an Order/Stop" at bounding box center [84, 173] width 73 height 16
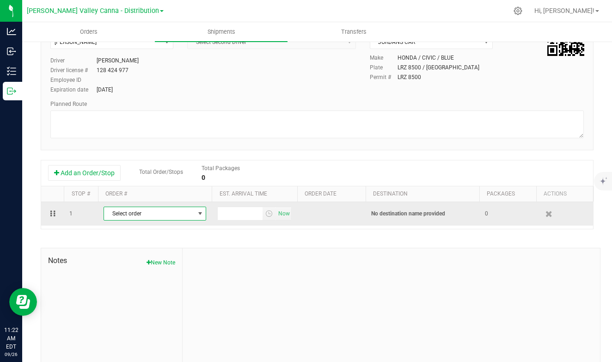
click at [196, 214] on span "select" at bounding box center [199, 213] width 7 height 7
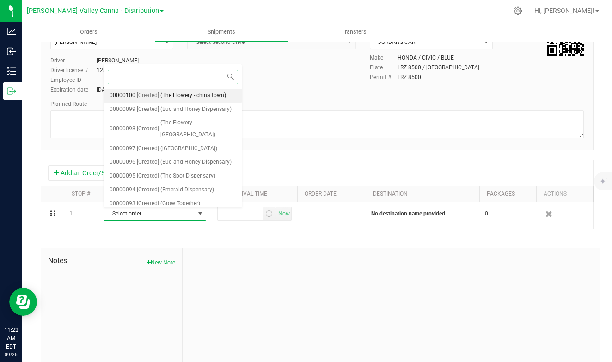
click at [184, 95] on span "(The Flowery - china town)" at bounding box center [193, 96] width 66 height 12
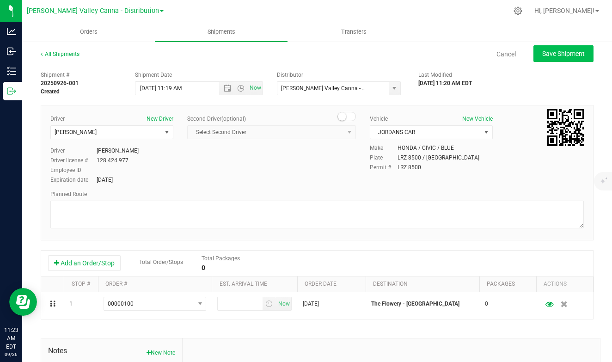
click at [553, 51] on span "Save Shipment" at bounding box center [563, 53] width 43 height 7
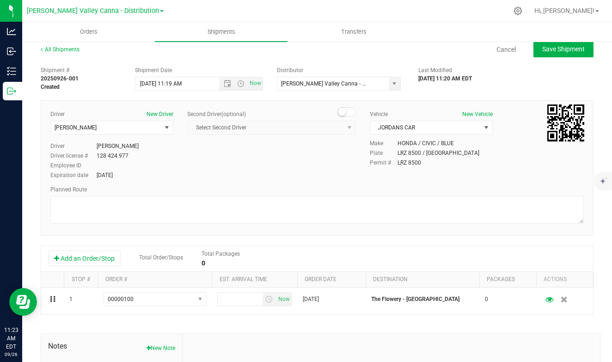
scroll to position [4, 0]
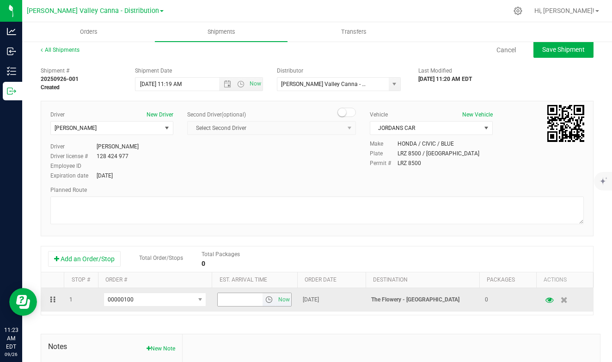
click at [250, 301] on input "text" at bounding box center [240, 299] width 45 height 13
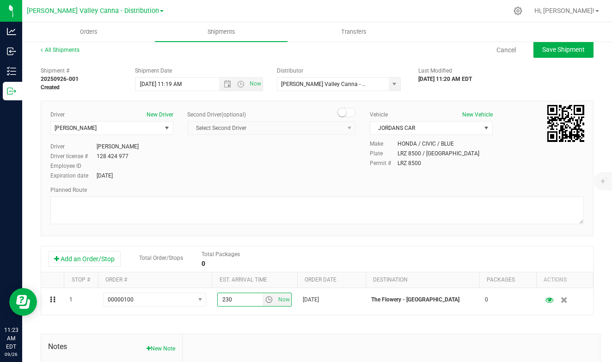
type input "230"
click at [326, 238] on div "Shipment # 20250926-001 Created Shipment Date [DATE] 11:19 AM Now Distributor […" at bounding box center [317, 260] width 553 height 396
click at [293, 133] on span "Select Second Driver Select Second Driver [PERSON_NAME]" at bounding box center [271, 128] width 169 height 14
click at [290, 154] on div "Driver New Driver [PERSON_NAME] Select Driver [PERSON_NAME] Driver [PERSON_NAME…" at bounding box center [316, 145] width 547 height 71
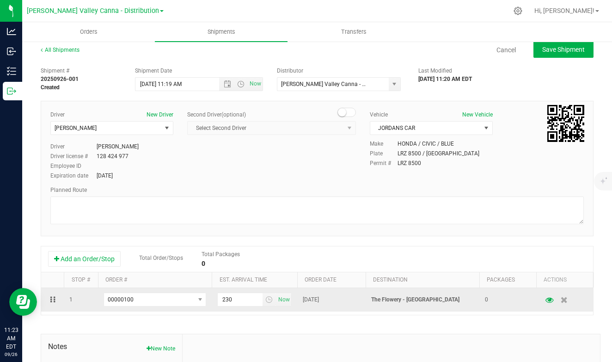
click at [490, 298] on td "0" at bounding box center [507, 300] width 57 height 24
click at [486, 297] on span "0" at bounding box center [486, 299] width 3 height 9
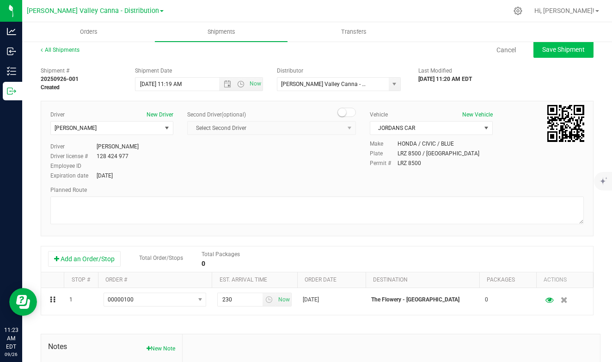
click at [556, 43] on button "Save Shipment" at bounding box center [563, 49] width 60 height 17
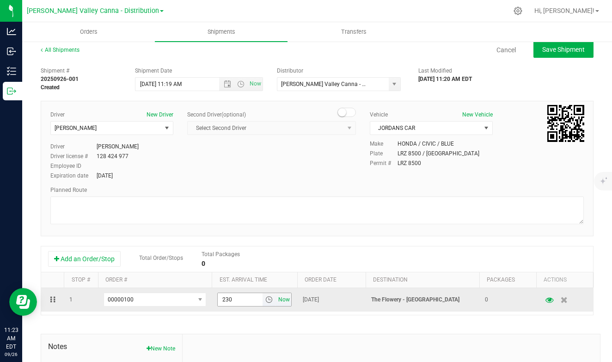
click at [287, 299] on span "Now" at bounding box center [284, 299] width 16 height 13
click at [270, 298] on span "select" at bounding box center [268, 299] width 7 height 7
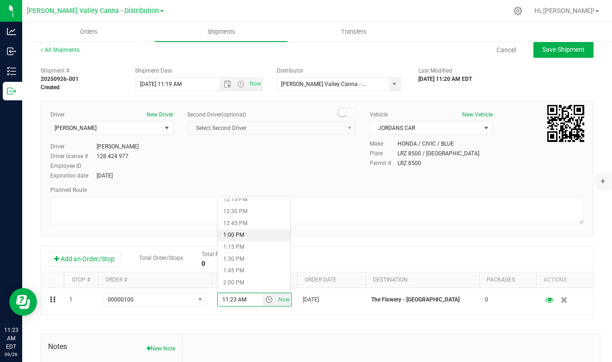
scroll to position [632, 0]
click at [233, 262] on li "2:30 PM" at bounding box center [254, 261] width 73 height 12
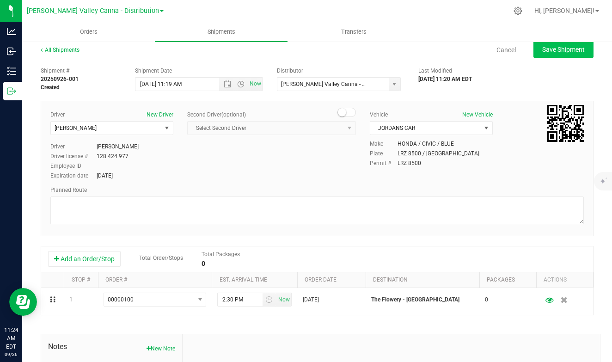
click at [570, 48] on span "Save Shipment" at bounding box center [563, 49] width 43 height 7
type input "[DATE] 3:19 PM"
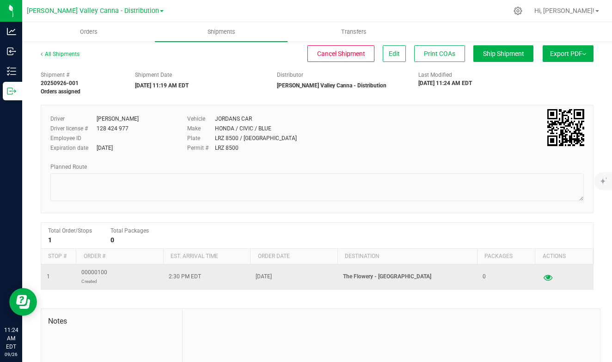
click at [546, 280] on icon "button" at bounding box center [548, 277] width 9 height 6
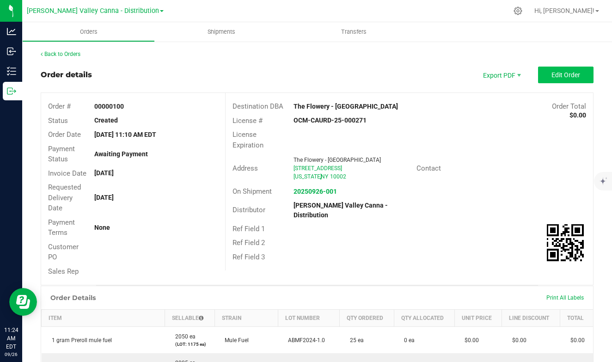
click at [556, 67] on button "Edit Order" at bounding box center [565, 75] width 55 height 17
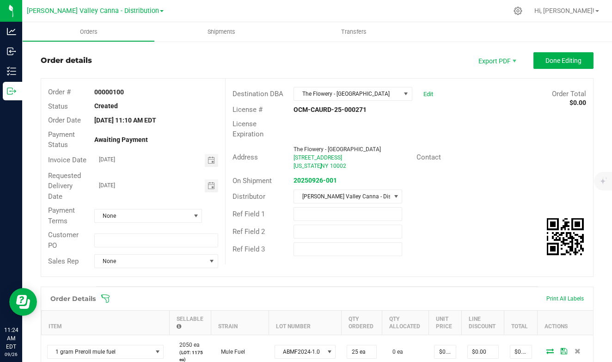
scroll to position [1, 0]
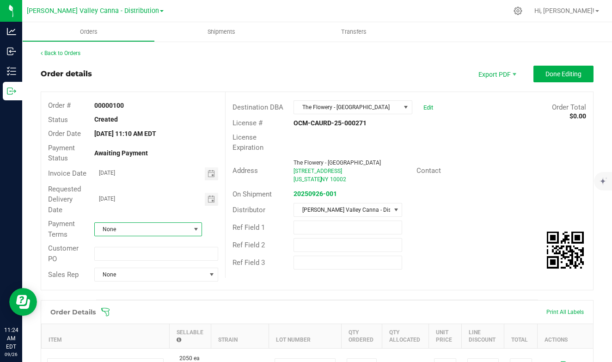
click at [195, 226] on span at bounding box center [195, 229] width 7 height 7
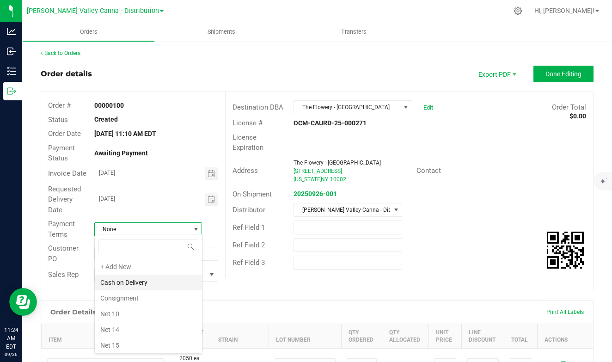
scroll to position [0, 0]
click at [135, 282] on li "Cash on Delivery" at bounding box center [148, 283] width 107 height 16
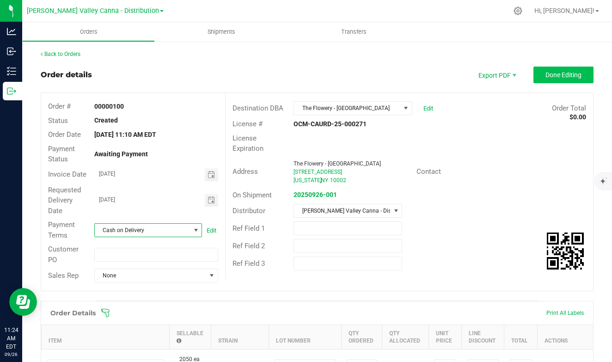
click at [540, 77] on button "Done Editing" at bounding box center [563, 75] width 60 height 17
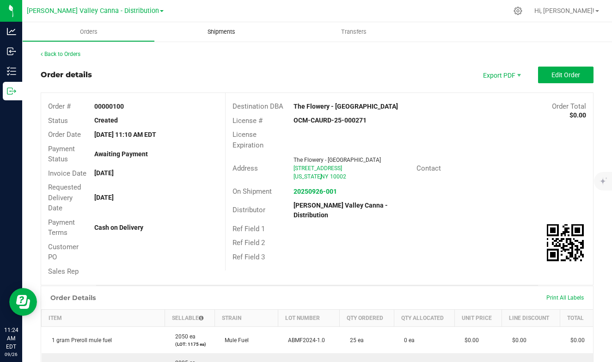
drag, startPoint x: 235, startPoint y: 37, endPoint x: 226, endPoint y: 34, distance: 10.0
click at [226, 34] on uib-tab-heading "Shipments" at bounding box center [221, 31] width 133 height 19
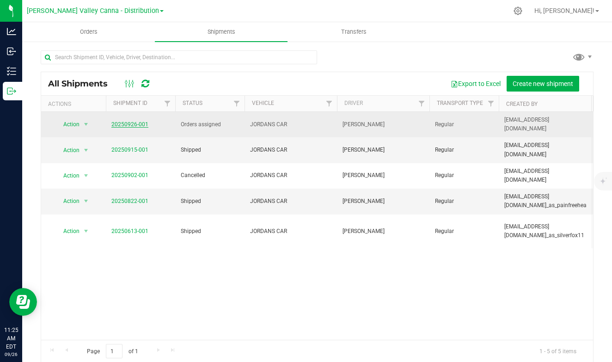
click at [128, 124] on link "20250926-001" at bounding box center [129, 124] width 37 height 6
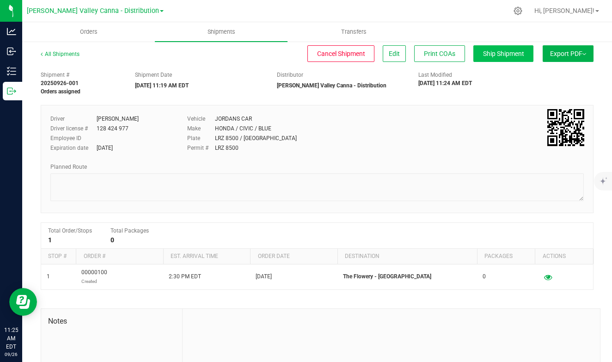
click at [507, 53] on span "Ship Shipment" at bounding box center [503, 53] width 41 height 7
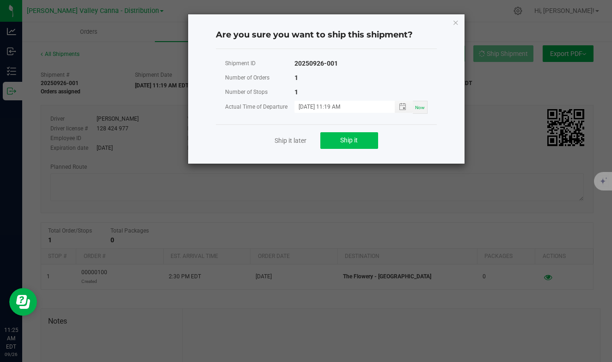
click at [351, 141] on span "Ship it" at bounding box center [349, 139] width 18 height 7
click at [455, 24] on icon "Close" at bounding box center [456, 22] width 6 height 11
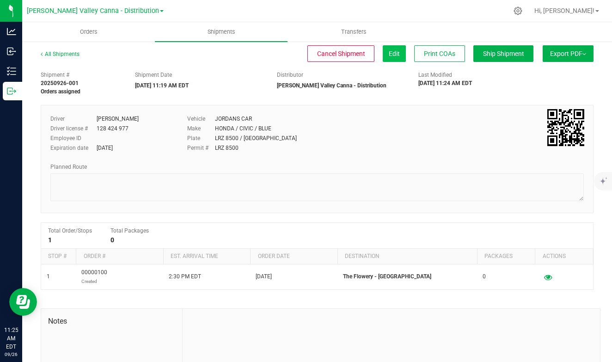
click at [389, 55] on span "Edit" at bounding box center [394, 53] width 11 height 7
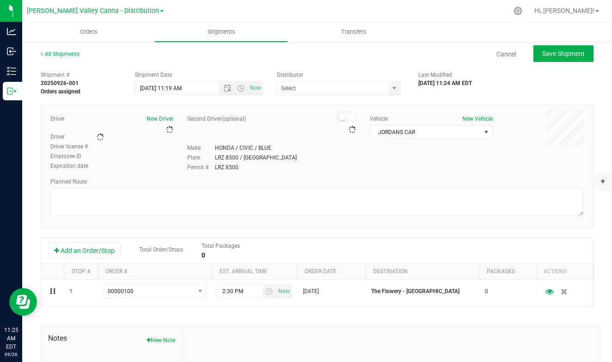
type input "[PERSON_NAME] Valley Canna - Distribution"
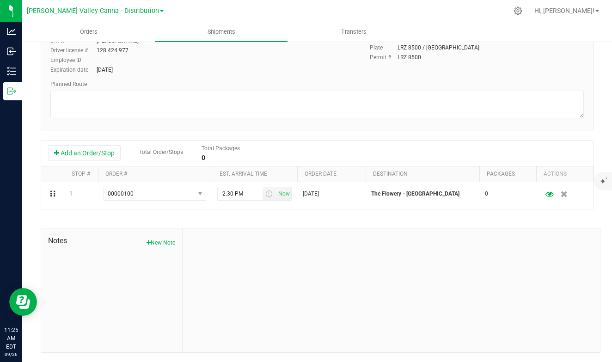
scroll to position [110, 0]
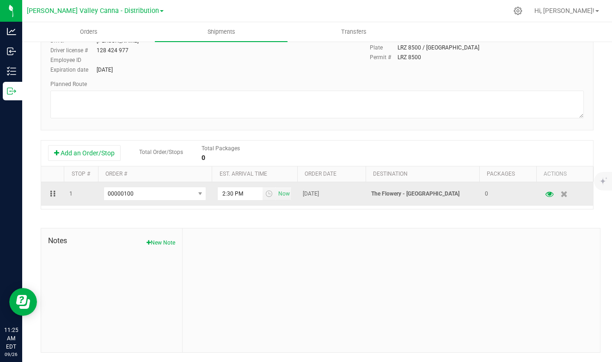
click at [50, 191] on icon at bounding box center [50, 194] width 1 height 6
click at [52, 197] on td at bounding box center [52, 194] width 23 height 24
click at [552, 192] on icon "button" at bounding box center [549, 193] width 9 height 6
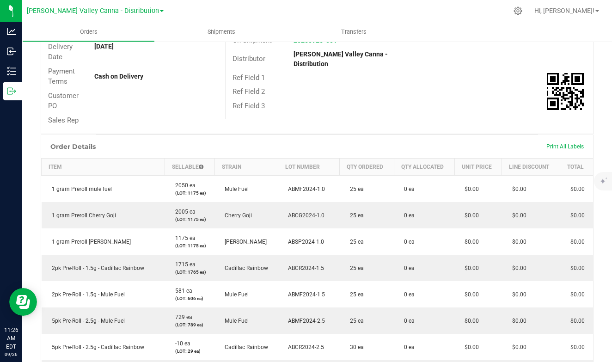
scroll to position [153, 0]
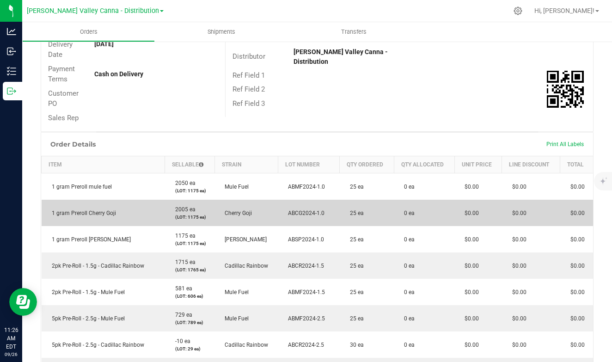
click at [417, 202] on td "0 ea" at bounding box center [424, 213] width 61 height 26
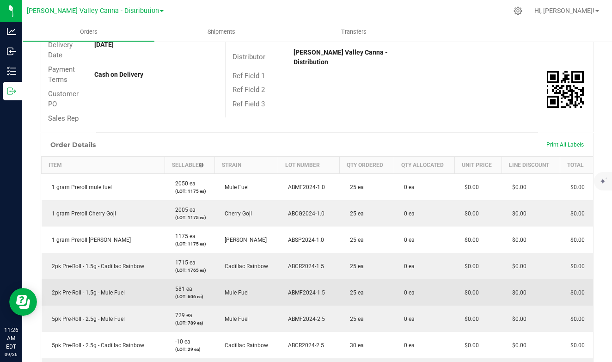
scroll to position [0, 0]
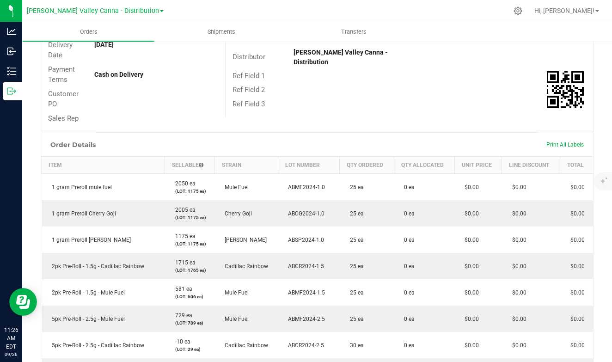
click at [382, 114] on div "Order # 00000100 Status Created Order Date [DATE] 11:10 AM EDT Payment Status A…" at bounding box center [317, 36] width 552 height 192
click at [557, 141] on span "Print All Labels" at bounding box center [564, 144] width 37 height 6
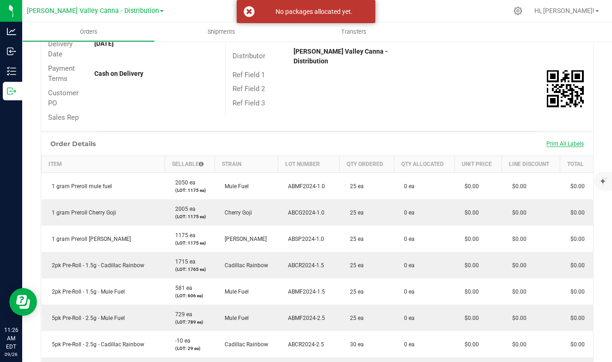
click at [557, 141] on span "Print All Labels" at bounding box center [564, 144] width 37 height 6
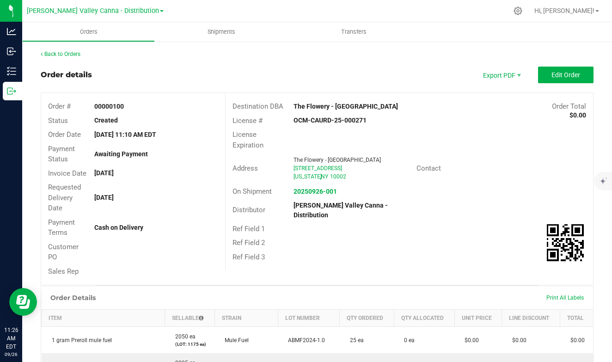
scroll to position [8, 0]
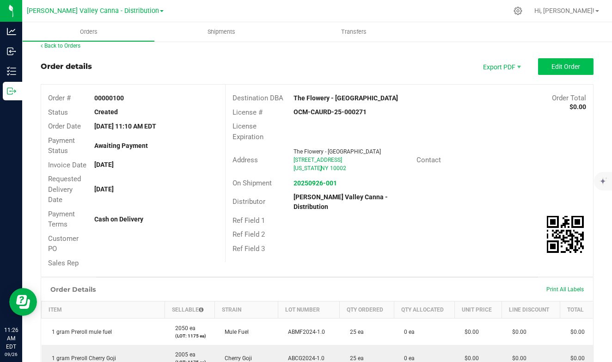
click at [561, 70] on button "Edit Order" at bounding box center [565, 66] width 55 height 17
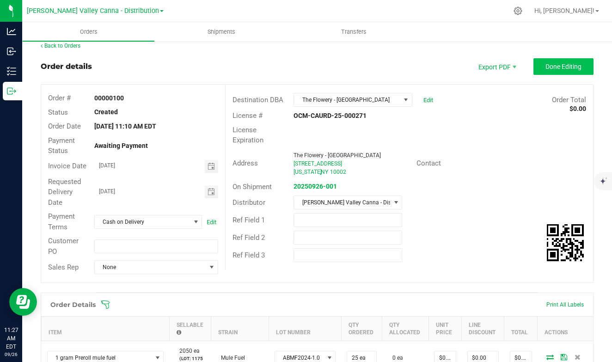
click at [554, 66] on span "Done Editing" at bounding box center [563, 66] width 36 height 7
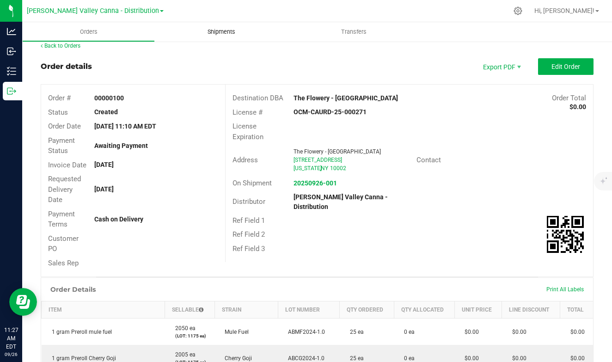
click at [227, 35] on span "Shipments" at bounding box center [221, 32] width 53 height 8
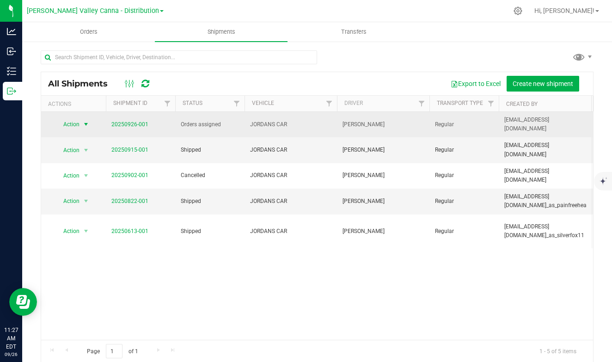
click at [87, 125] on span "select" at bounding box center [85, 124] width 7 height 7
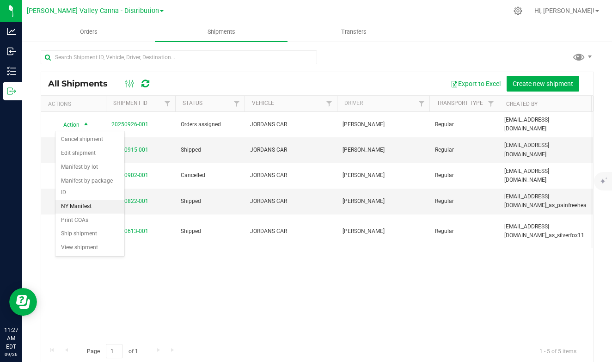
click at [80, 200] on li "NY Manifest" at bounding box center [89, 207] width 69 height 14
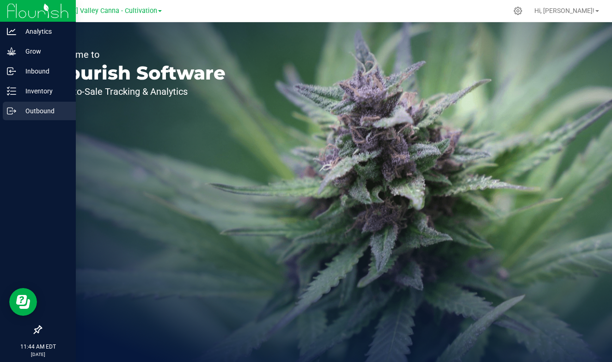
click at [30, 108] on p "Outbound" at bounding box center [43, 110] width 55 height 11
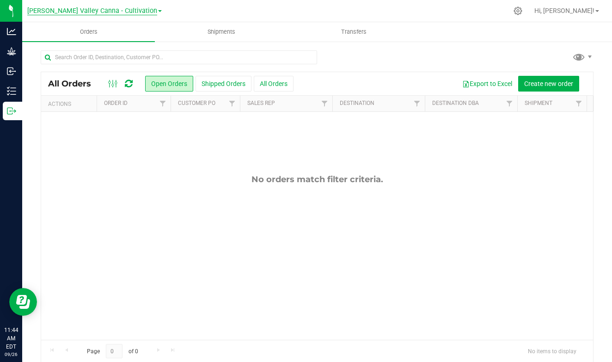
click at [138, 14] on span "Hudson Valley Canna - Cultivation" at bounding box center [92, 11] width 130 height 8
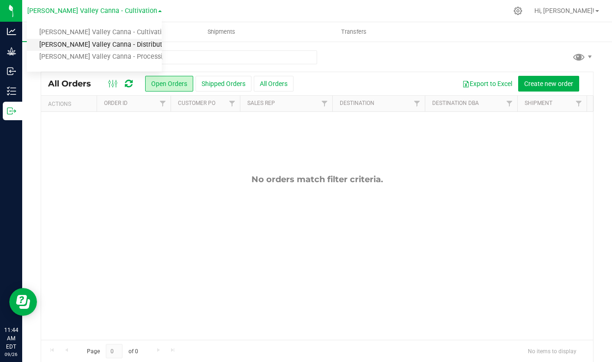
click at [126, 44] on link "[PERSON_NAME] Valley Canna - Distribution" at bounding box center [94, 45] width 135 height 12
